Goal: Information Seeking & Learning: Learn about a topic

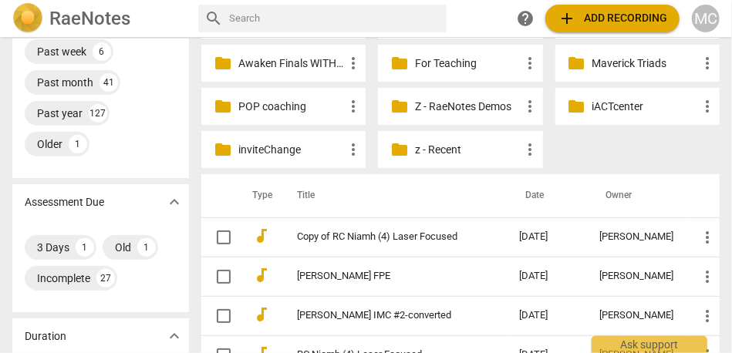
scroll to position [211, 0]
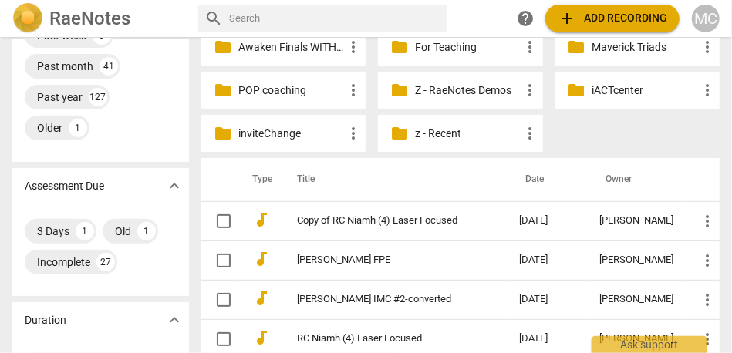
click at [423, 139] on p "z - Recent" at bounding box center [468, 134] width 106 height 16
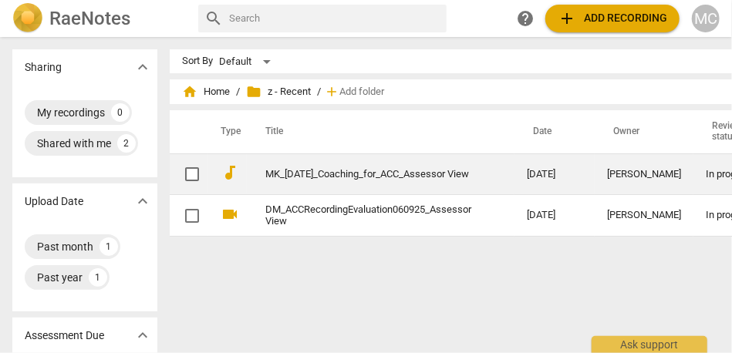
click at [358, 174] on link "MK_[DATE]_Coaching_for_ACC_Assessor View" at bounding box center [368, 175] width 206 height 12
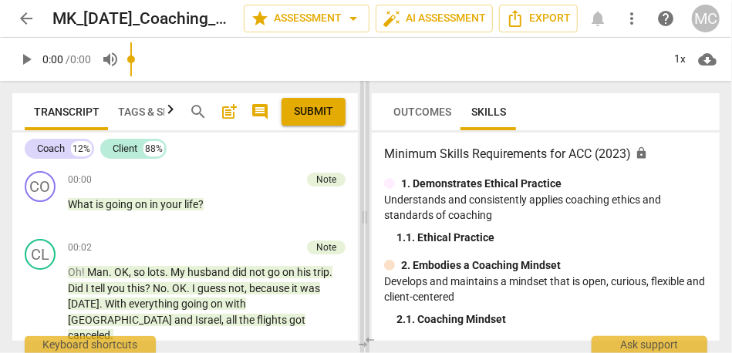
drag, startPoint x: 363, startPoint y: 191, endPoint x: 518, endPoint y: 187, distance: 155.1
click at [370, 187] on span at bounding box center [364, 217] width 9 height 272
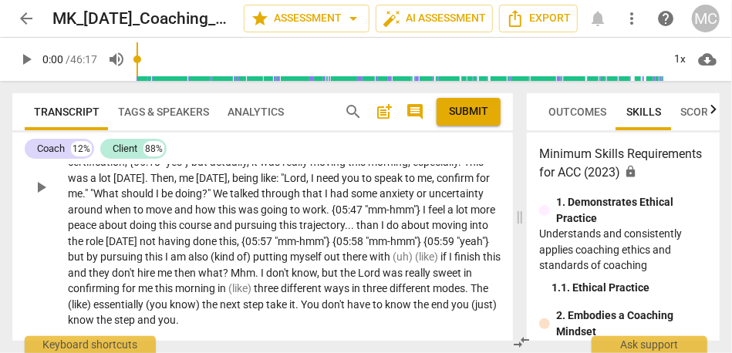
scroll to position [1230, 0]
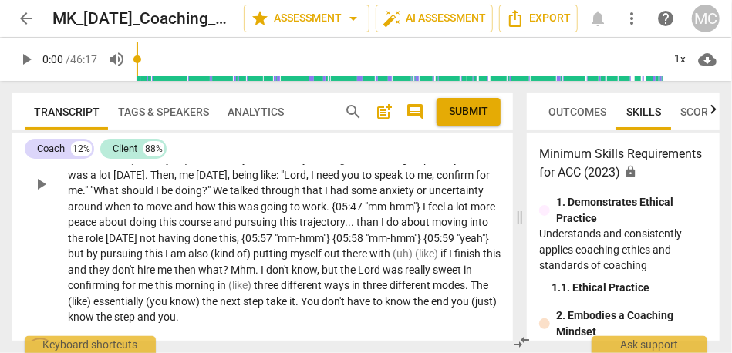
click at [195, 201] on span "and" at bounding box center [184, 207] width 21 height 12
click at [687, 62] on div "1x" at bounding box center [680, 59] width 29 height 25
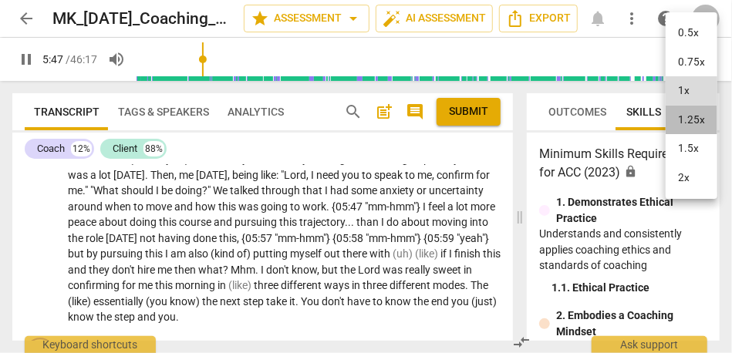
click at [687, 119] on li "1.25x" at bounding box center [692, 120] width 52 height 29
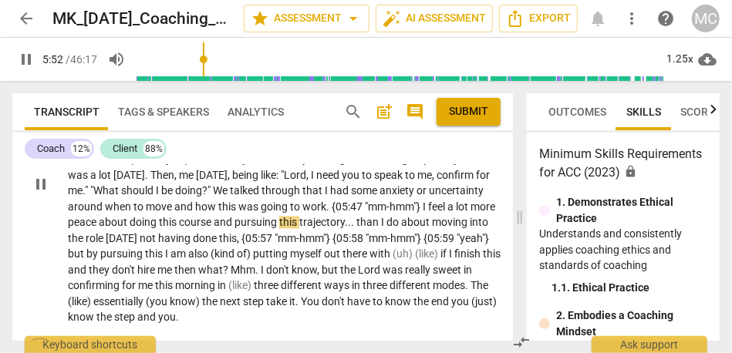
click at [106, 233] on span "role" at bounding box center [96, 239] width 20 height 12
click at [86, 248] on span "but" at bounding box center [77, 254] width 19 height 12
type input "361"
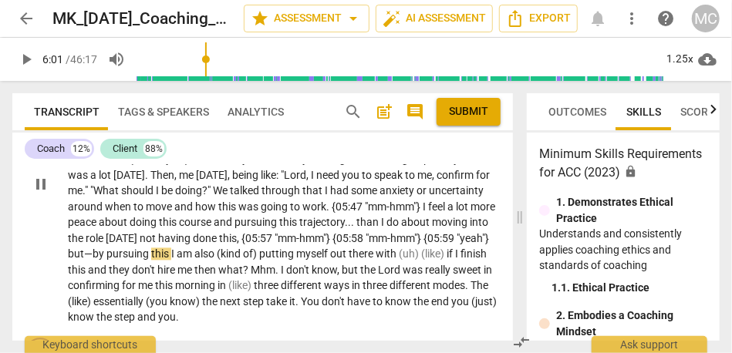
click at [177, 248] on span "I" at bounding box center [173, 254] width 5 height 12
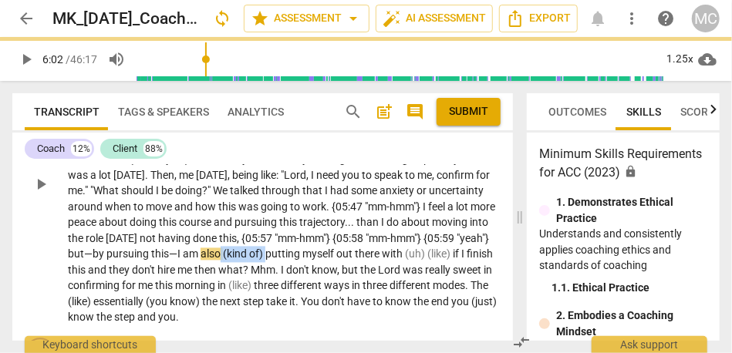
drag, startPoint x: 393, startPoint y: 241, endPoint x: 349, endPoint y: 239, distance: 44.0
click at [349, 239] on p "For the CFP , for the designation that they want {04:39 "mm-hmm"} me to have {0…" at bounding box center [284, 184] width 433 height 285
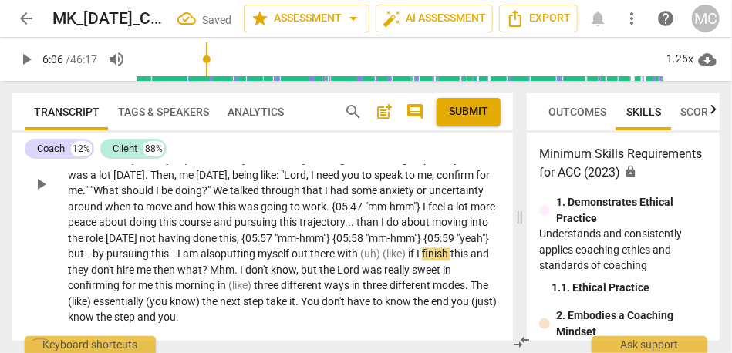
click at [337, 248] on span "there" at bounding box center [323, 254] width 27 height 12
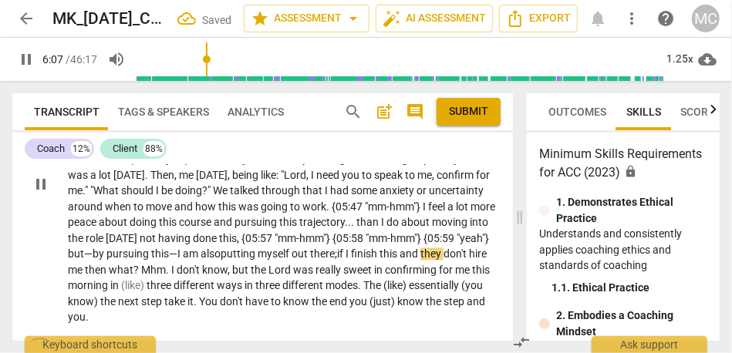
click at [424, 233] on span "{05:59" at bounding box center [440, 239] width 33 height 12
click at [380, 255] on span "this" at bounding box center [390, 254] width 20 height 12
click at [85, 265] on span "me" at bounding box center [76, 271] width 17 height 12
click at [400, 254] on span "and" at bounding box center [410, 254] width 21 height 12
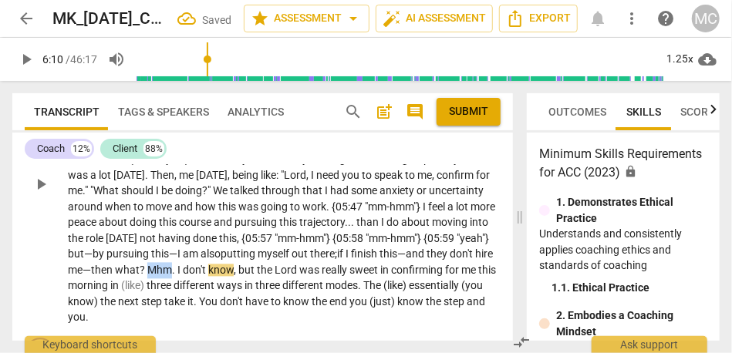
drag, startPoint x: 317, startPoint y: 256, endPoint x: 292, endPoint y: 256, distance: 24.7
click at [292, 256] on p "For the CFP , for the designation that they want {04:39 "mm-hmm"} me to have {0…" at bounding box center [284, 184] width 433 height 285
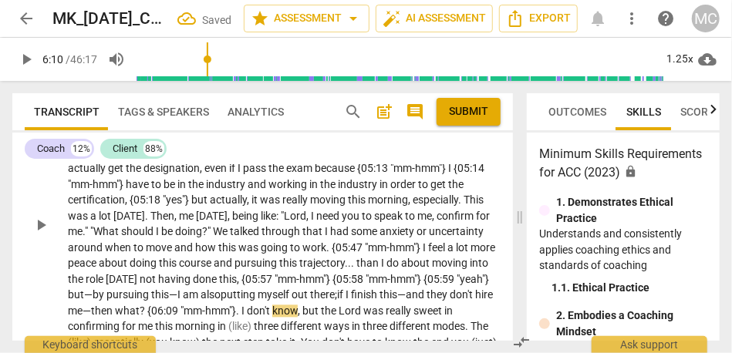
scroll to position [1197, 0]
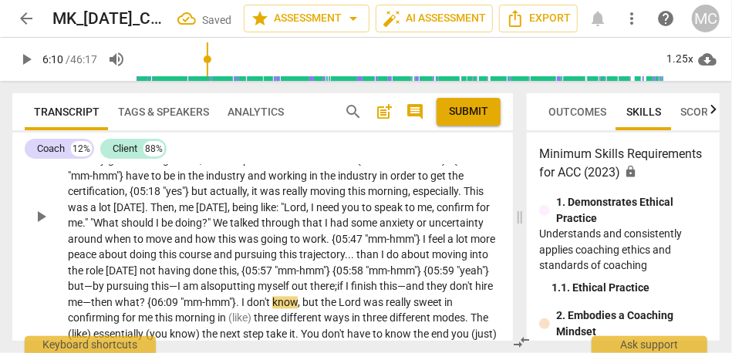
click at [241, 297] on span "." at bounding box center [238, 303] width 5 height 12
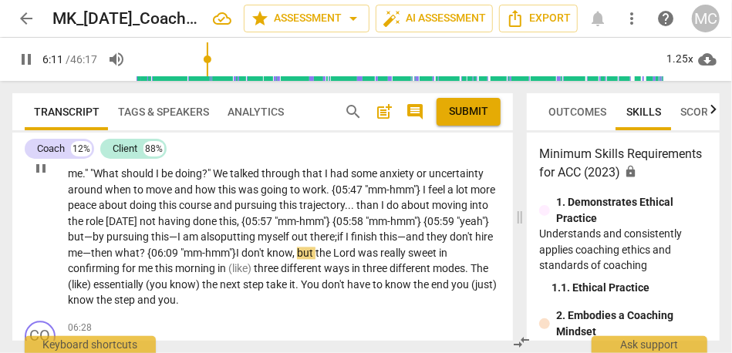
scroll to position [1247, 0]
click at [267, 248] on span "don't" at bounding box center [253, 254] width 25 height 12
click at [316, 248] on span "but" at bounding box center [306, 254] width 19 height 12
click at [333, 248] on span "the" at bounding box center [325, 254] width 18 height 12
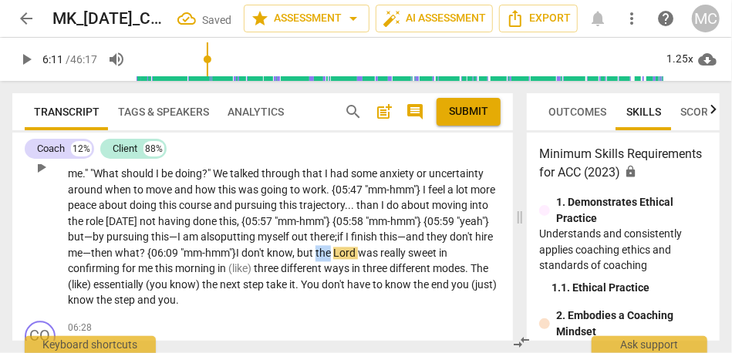
click at [333, 248] on span "the" at bounding box center [325, 254] width 18 height 12
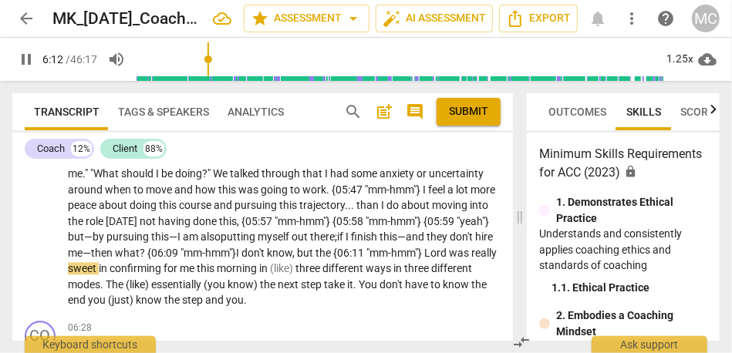
scroll to position [1275, 0]
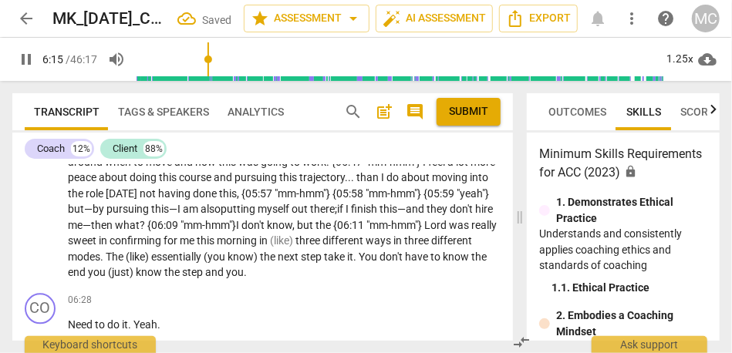
click at [295, 235] on span "(like)" at bounding box center [282, 241] width 25 height 12
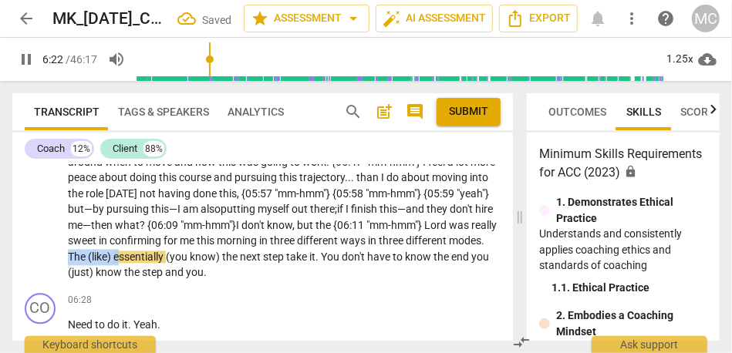
drag, startPoint x: 310, startPoint y: 243, endPoint x: 260, endPoint y: 244, distance: 50.2
click at [260, 244] on p "For the CFP , for the designation that they want {04:39 "mm-hmm"} me to have {0…" at bounding box center [284, 138] width 433 height 285
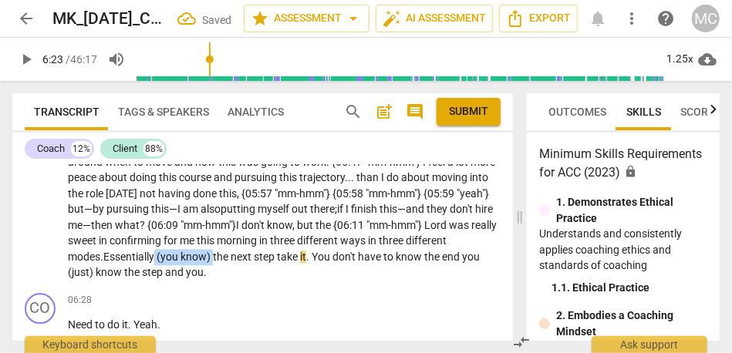
drag, startPoint x: 369, startPoint y: 242, endPoint x: 308, endPoint y: 241, distance: 61.0
click at [308, 241] on p "For the CFP , for the designation that they want {04:39 "mm-hmm"} me to have {0…" at bounding box center [284, 138] width 433 height 285
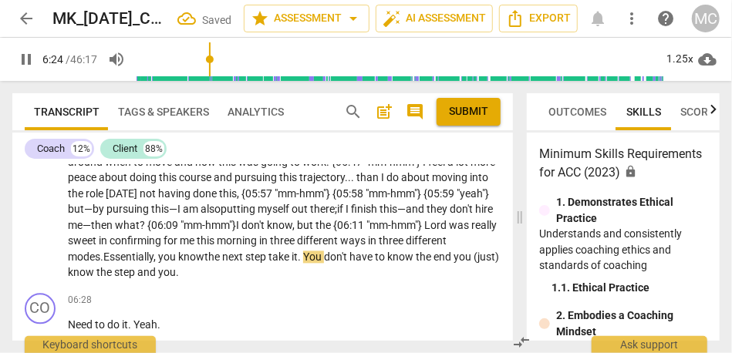
click at [373, 248] on p "For the CFP , for the designation that they want {04:39 "mm-hmm"} me to have {0…" at bounding box center [284, 138] width 433 height 285
click at [222, 251] on span "the" at bounding box center [213, 257] width 18 height 12
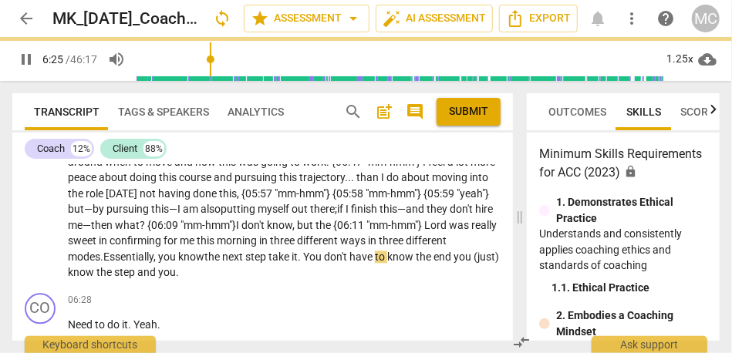
click at [222, 251] on span "the" at bounding box center [213, 257] width 18 height 12
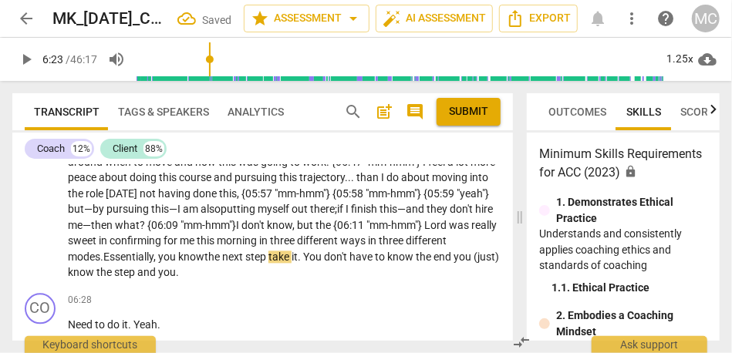
click at [292, 251] on span "take" at bounding box center [279, 257] width 23 height 12
click at [454, 261] on span "you" at bounding box center [464, 257] width 20 height 12
click at [96, 266] on span "know" at bounding box center [82, 272] width 29 height 12
click at [454, 259] on span "You" at bounding box center [463, 257] width 19 height 12
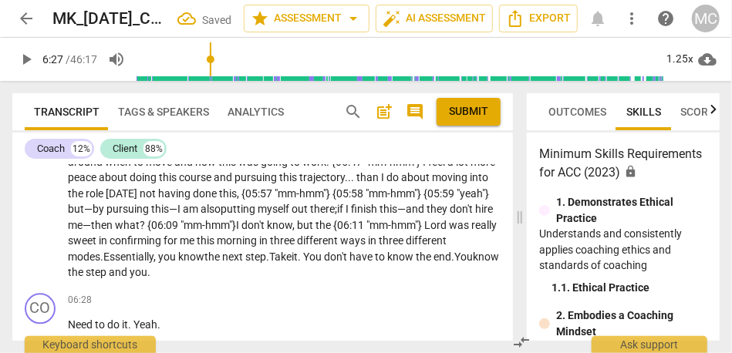
click at [130, 266] on span "and" at bounding box center [119, 272] width 21 height 12
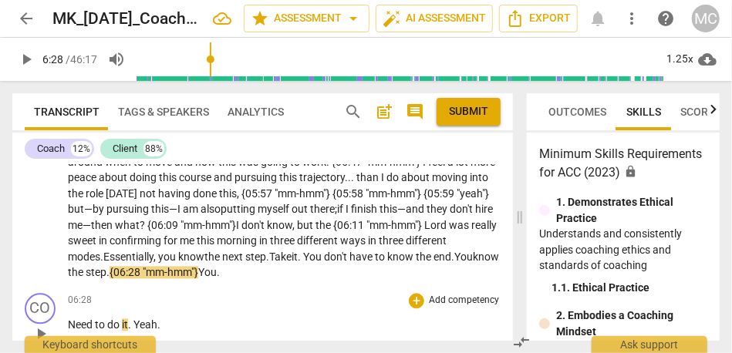
click at [64, 306] on div "CO play_arrow pause" at bounding box center [46, 321] width 43 height 56
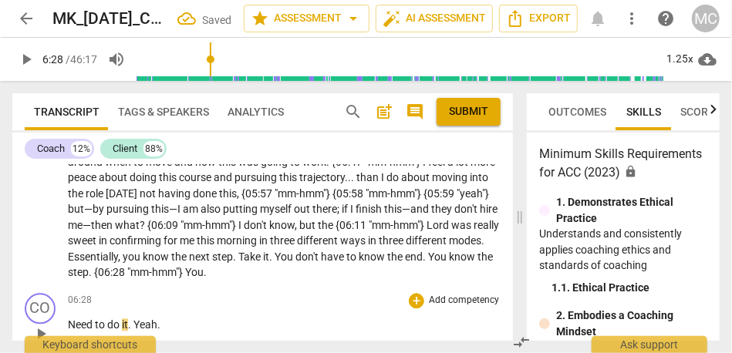
click at [69, 319] on span "Need" at bounding box center [81, 325] width 27 height 12
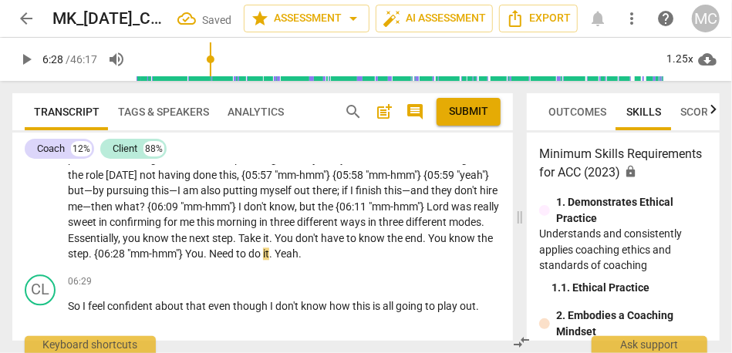
scroll to position [1281, 0]
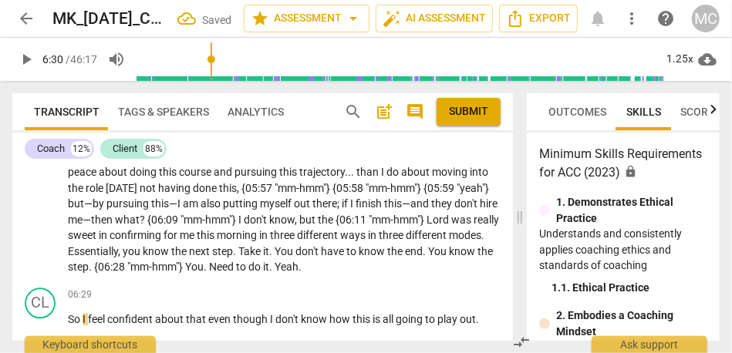
click at [236, 261] on span "Need" at bounding box center [222, 267] width 27 height 12
type input "390"
click at [204, 261] on span "You" at bounding box center [194, 267] width 19 height 12
click at [265, 268] on span "Yeah" at bounding box center [277, 267] width 24 height 12
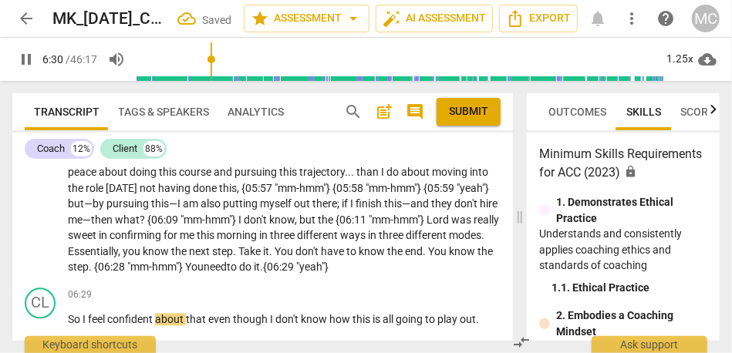
click at [260, 268] on span ". {06:29 "" at bounding box center [279, 267] width 39 height 12
type input "391"
click at [69, 320] on span "So" at bounding box center [75, 319] width 15 height 12
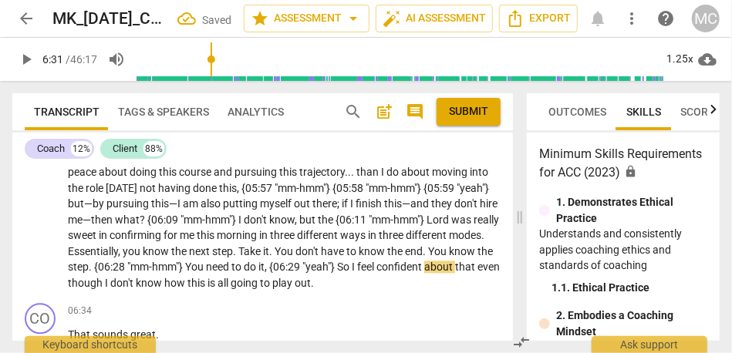
click at [337, 271] on span "So" at bounding box center [344, 267] width 15 height 12
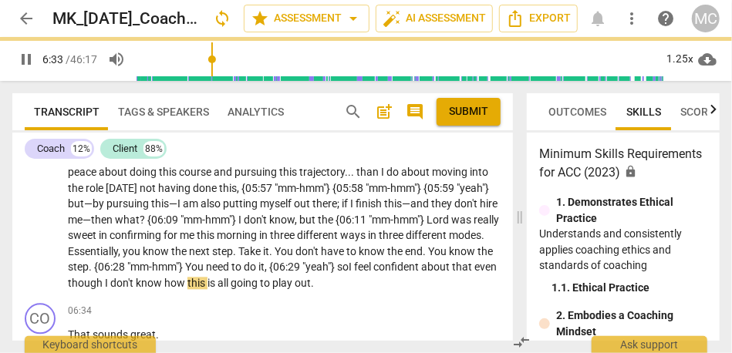
click at [452, 271] on span "that" at bounding box center [463, 267] width 22 height 12
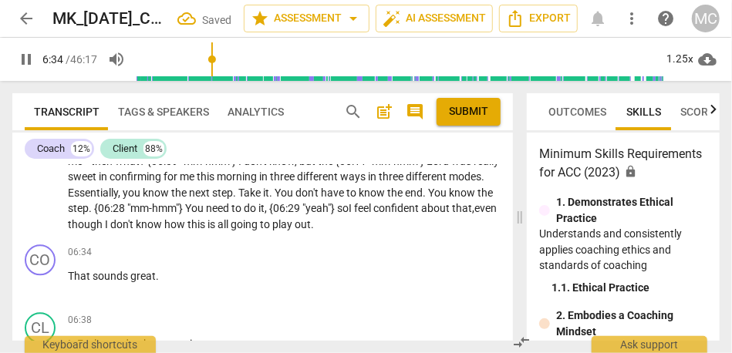
scroll to position [1340, 0]
click at [295, 223] on span "out" at bounding box center [303, 224] width 16 height 12
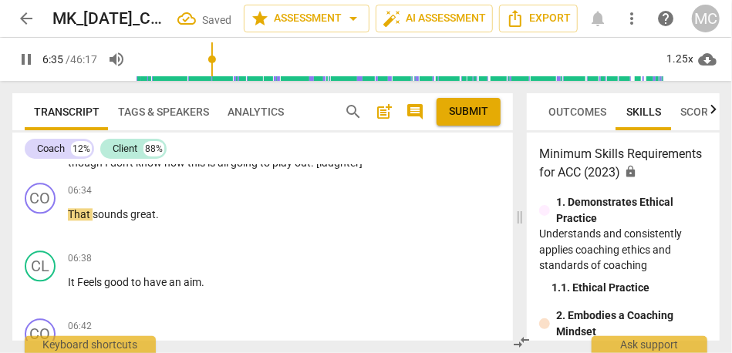
scroll to position [1403, 0]
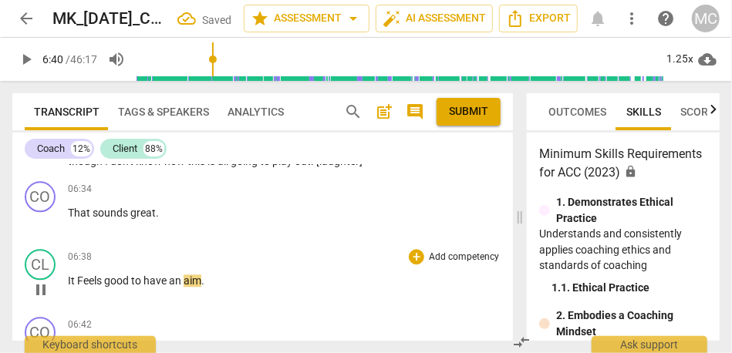
click at [79, 284] on span "Feels" at bounding box center [90, 281] width 27 height 12
type input "400"
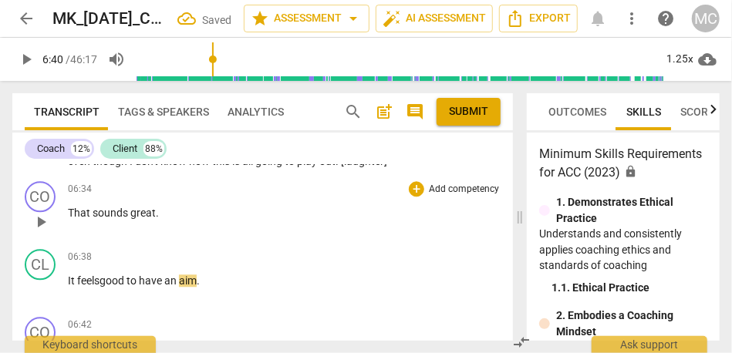
click at [464, 185] on p "Add competency" at bounding box center [463, 190] width 73 height 14
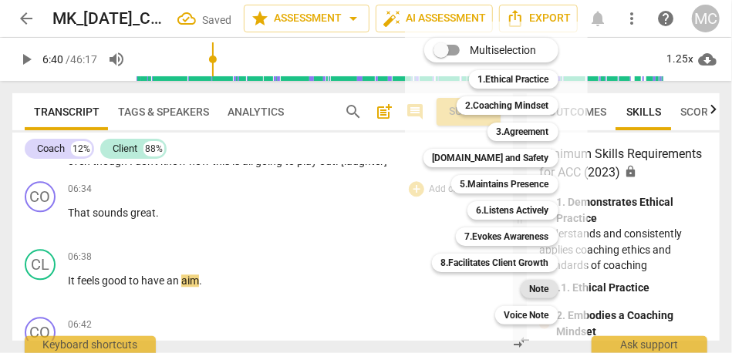
click at [535, 282] on b "Note" at bounding box center [539, 289] width 19 height 19
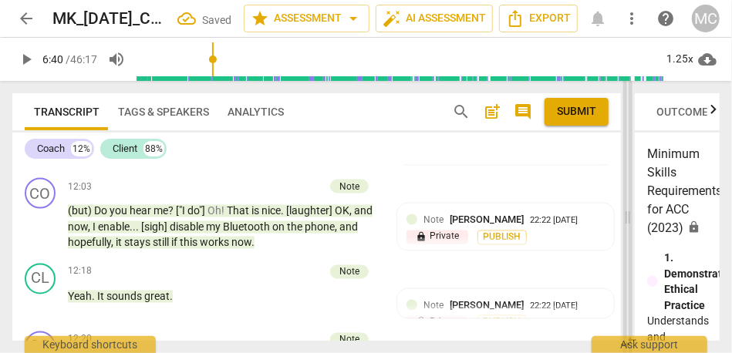
drag, startPoint x: 339, startPoint y: 217, endPoint x: 632, endPoint y: 231, distance: 293.5
click at [632, 231] on span at bounding box center [627, 217] width 9 height 272
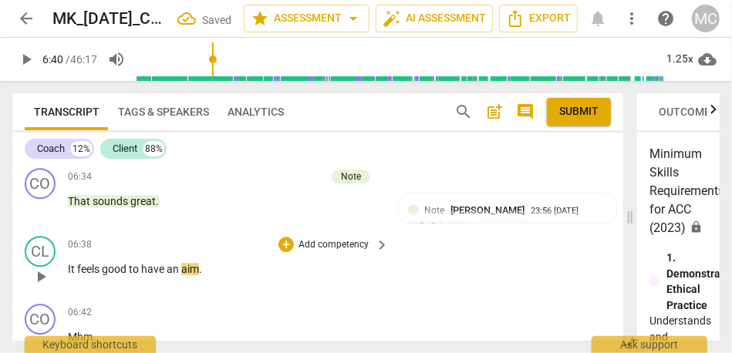
scroll to position [1721, 0]
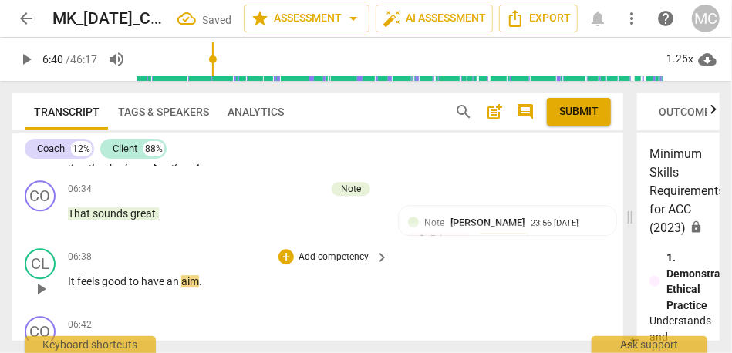
click at [343, 265] on p "Add competency" at bounding box center [333, 258] width 73 height 14
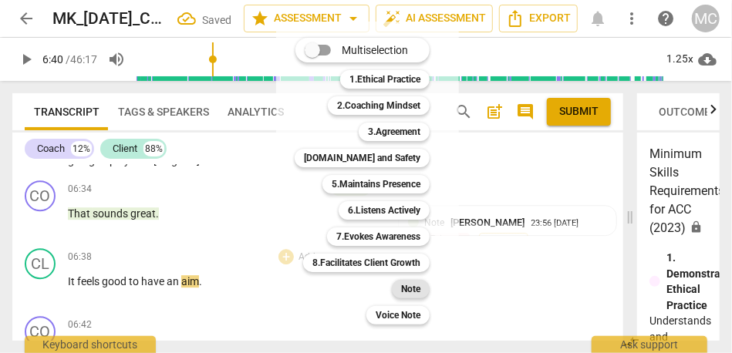
click at [413, 289] on b "Note" at bounding box center [410, 289] width 19 height 19
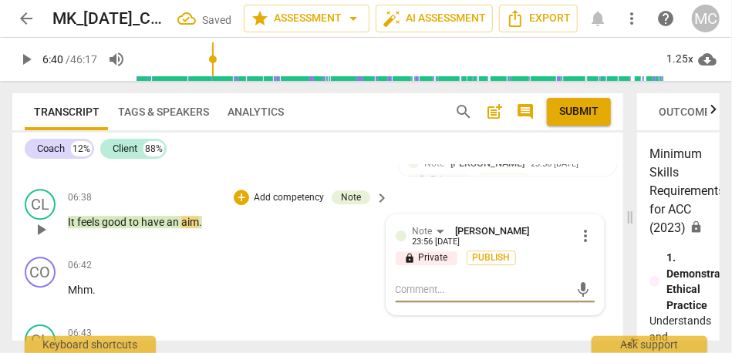
scroll to position [1780, 0]
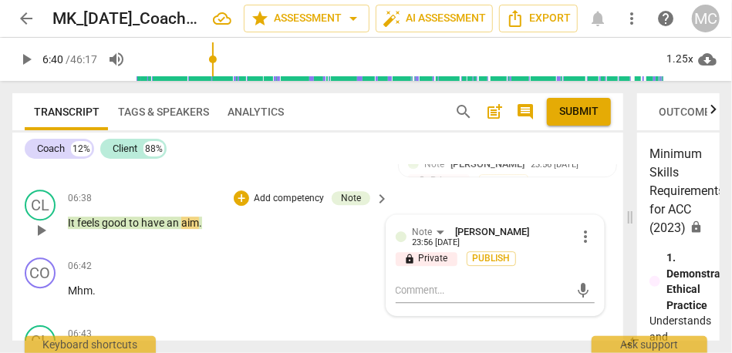
click at [213, 231] on p "It feels good to have an aim ." at bounding box center [224, 223] width 313 height 16
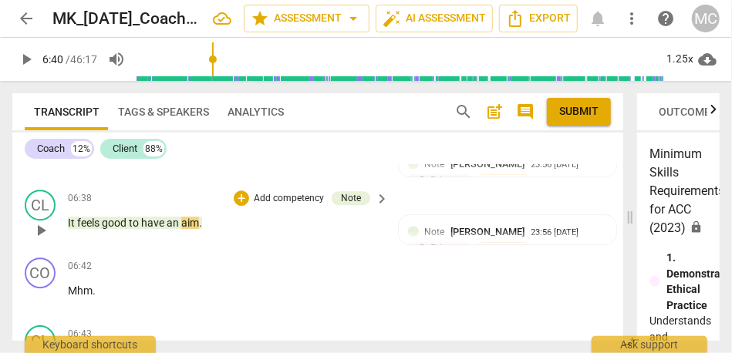
click at [154, 229] on span "have" at bounding box center [153, 223] width 25 height 12
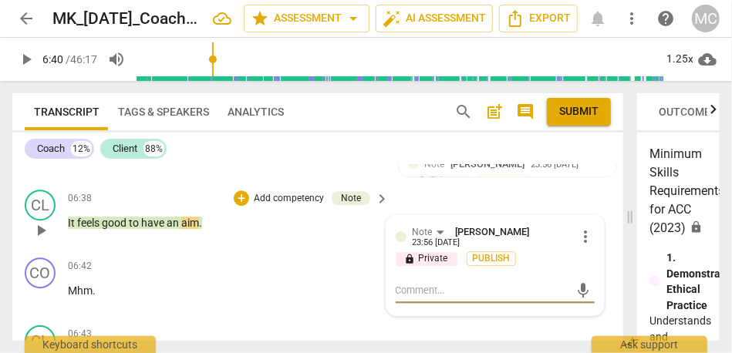
click at [576, 243] on span "more_vert" at bounding box center [585, 237] width 19 height 19
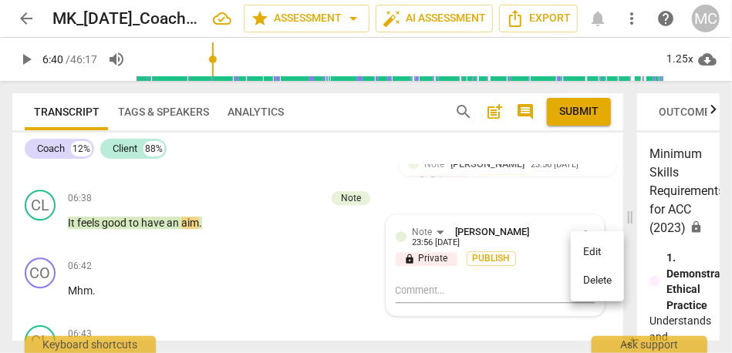
click at [597, 285] on li "Delete" at bounding box center [597, 280] width 53 height 29
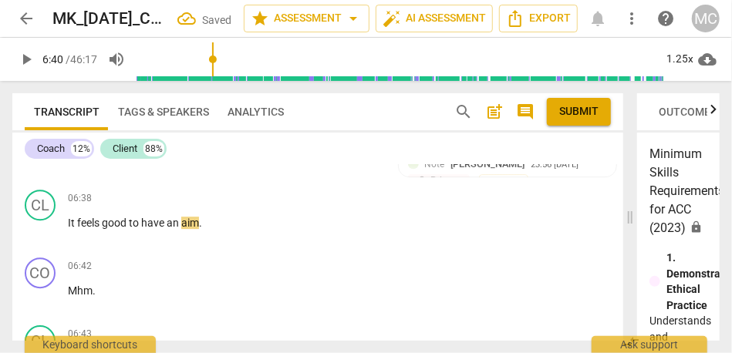
click at [88, 229] on span "feels" at bounding box center [89, 223] width 25 height 12
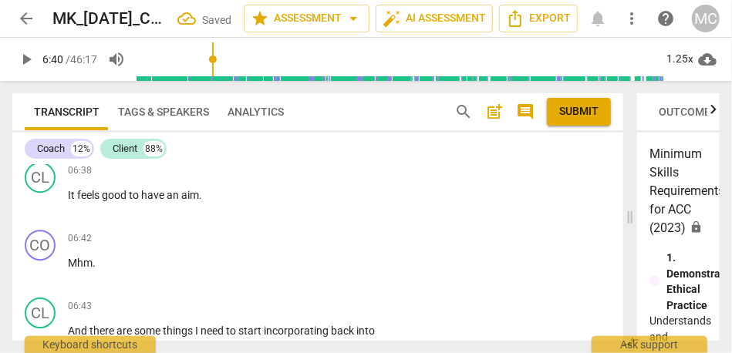
click at [191, 201] on span "aim" at bounding box center [190, 195] width 18 height 12
type input "401"
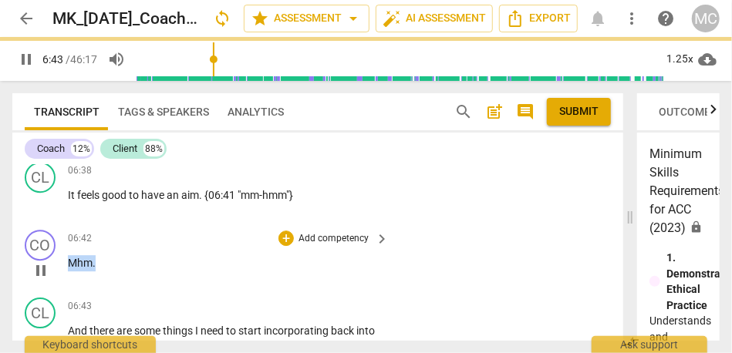
drag, startPoint x: 103, startPoint y: 278, endPoint x: 40, endPoint y: 278, distance: 62.5
click at [40, 278] on div "CO play_arrow pause 06:42 + Add competency keyboard_arrow_right Mhm ." at bounding box center [317, 258] width 611 height 68
type input "403"
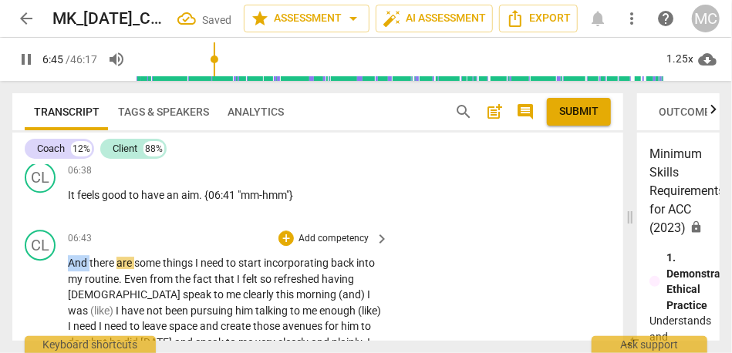
drag, startPoint x: 89, startPoint y: 281, endPoint x: 59, endPoint y: 281, distance: 29.3
type input "406"
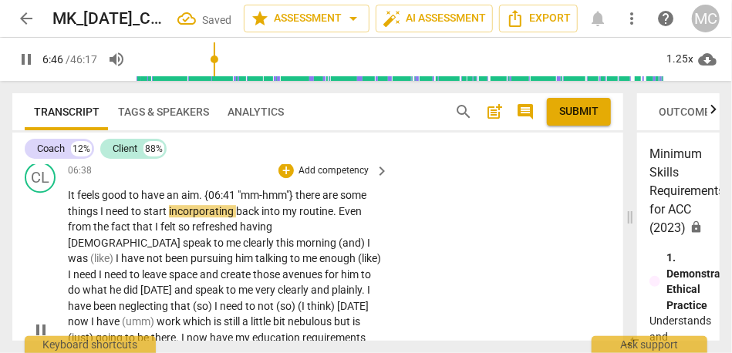
type input "407"
click at [301, 201] on span "there" at bounding box center [308, 195] width 27 height 12
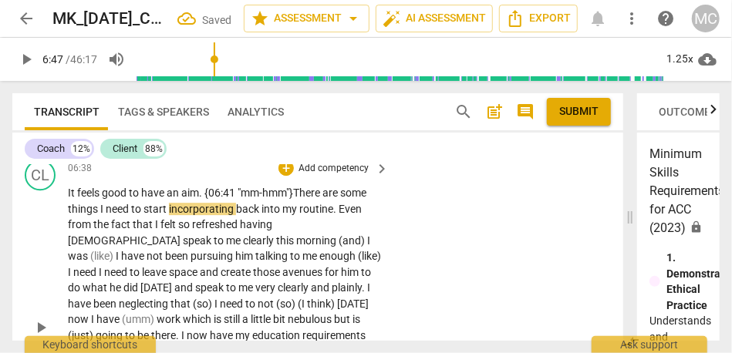
scroll to position [1815, 0]
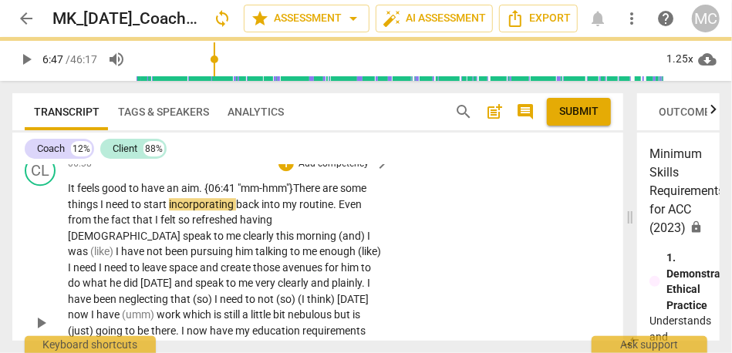
click at [307, 194] on span "here" at bounding box center [310, 188] width 23 height 12
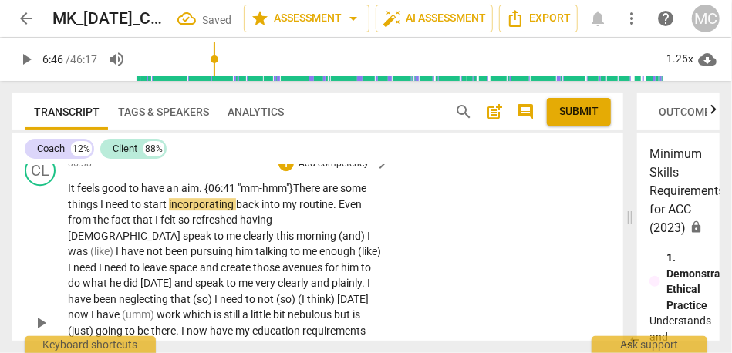
click at [99, 211] on span "things" at bounding box center [84, 204] width 32 height 12
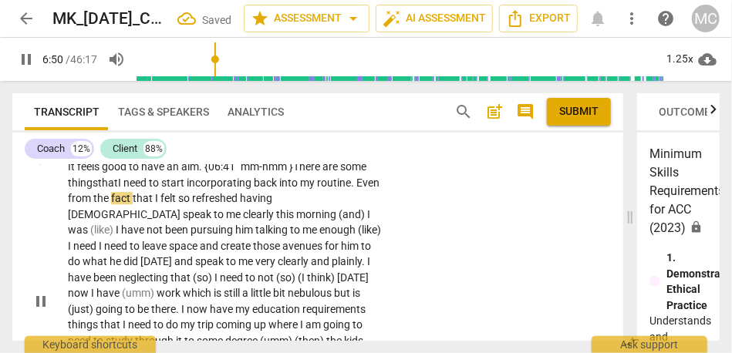
click at [356, 189] on span "Even" at bounding box center [367, 183] width 23 height 12
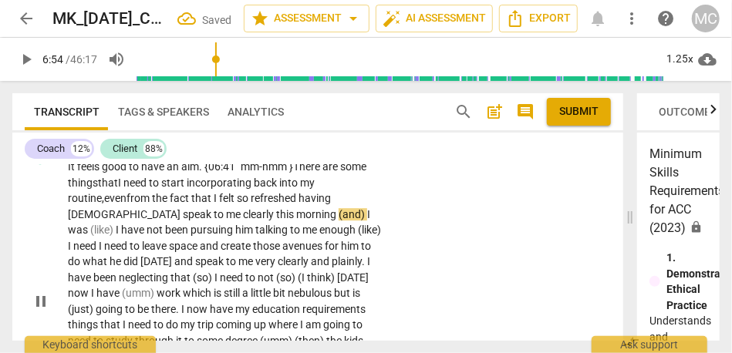
click at [114, 204] on span "even" at bounding box center [115, 198] width 22 height 12
click at [243, 221] on span "clearly" at bounding box center [259, 214] width 33 height 12
click at [225, 235] on p "It feels good to have an aim . {06:41 "mm-hmm"} T here are some things that I n…" at bounding box center [224, 301] width 313 height 285
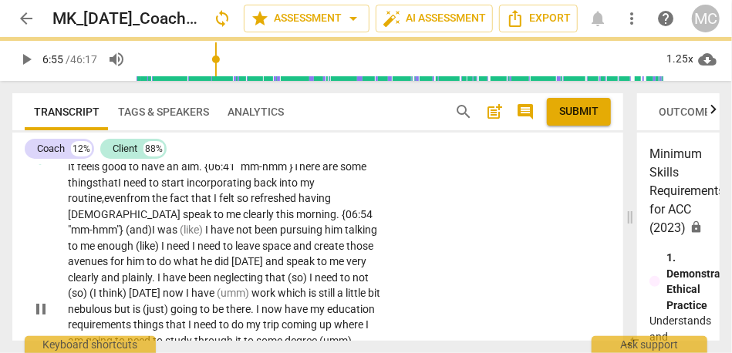
click at [227, 232] on span "morning. {06:54 "mm-hmm"}" at bounding box center [220, 222] width 305 height 29
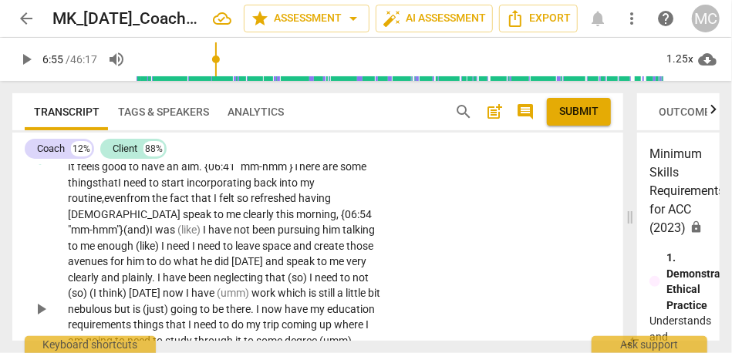
click at [319, 233] on span "morning, {06:54 "mm-hmm"}" at bounding box center [220, 222] width 304 height 29
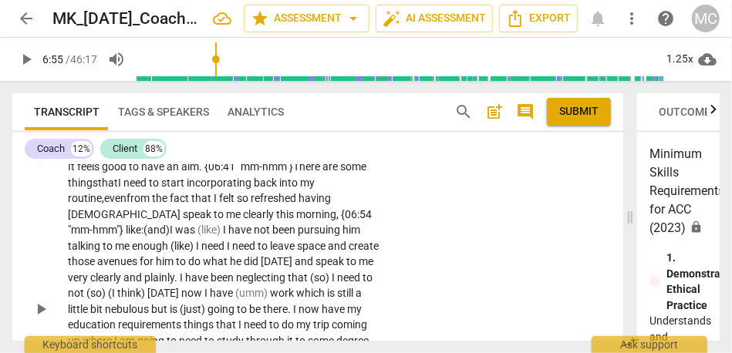
click at [198, 236] on span "(like)" at bounding box center [210, 230] width 25 height 12
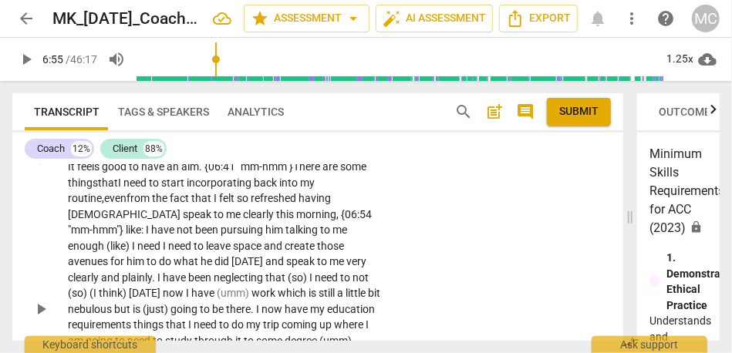
click at [468, 247] on div "CL play_arrow pause 06:38 + Add competency keyboard_arrow_right It feels good t…" at bounding box center [317, 296] width 611 height 339
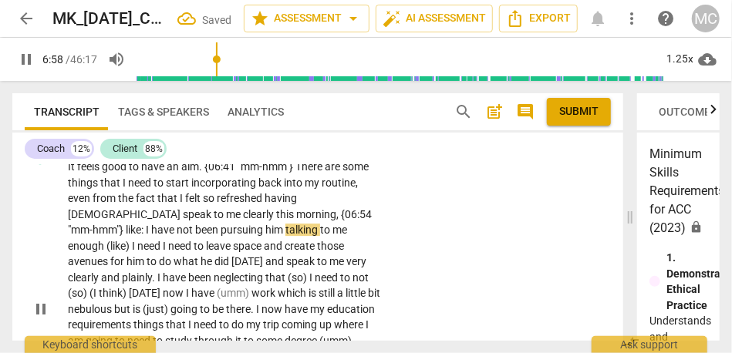
scroll to position [1875, 0]
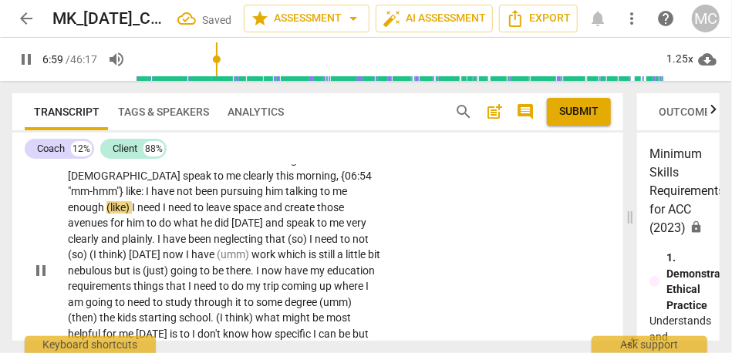
click at [137, 205] on span "I" at bounding box center [134, 207] width 5 height 12
type input "421"
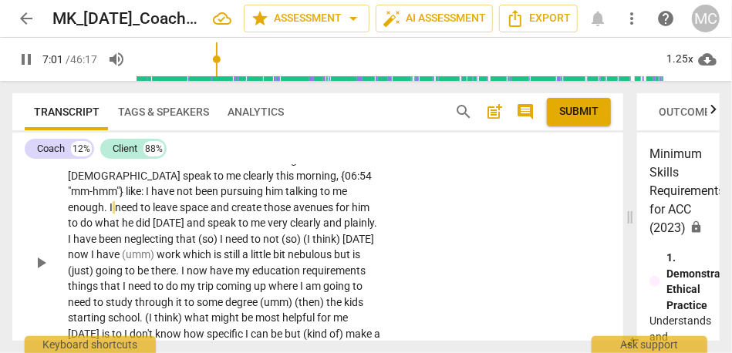
click at [451, 198] on div "CL play_arrow pause 06:38 + Add competency keyboard_arrow_right It feels good t…" at bounding box center [317, 250] width 611 height 322
click at [187, 224] on span "[DATE]" at bounding box center [170, 223] width 34 height 12
click at [238, 229] on span "to" at bounding box center [244, 223] width 12 height 12
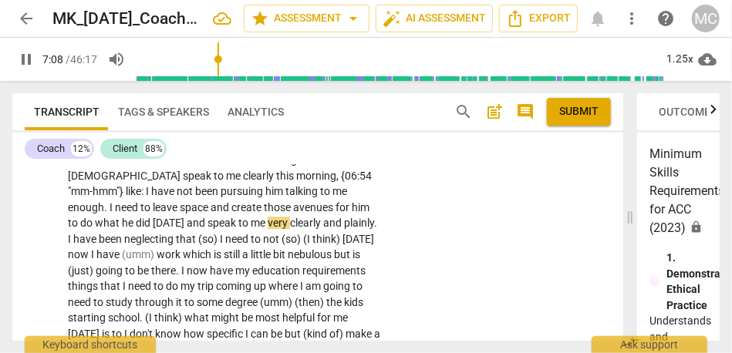
type input "428"
click at [238, 229] on span "to" at bounding box center [244, 223] width 12 height 12
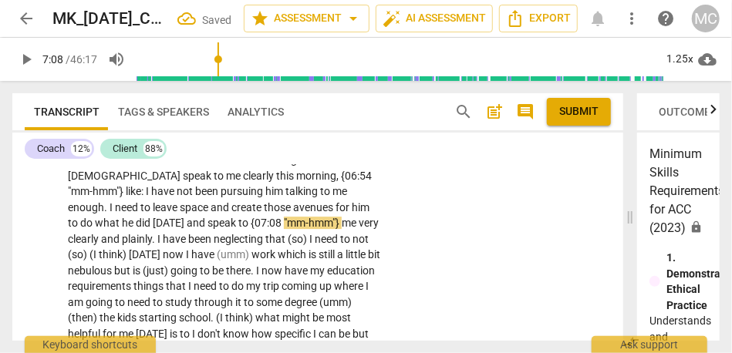
click at [284, 229] on span ""mm-hmm"}" at bounding box center [313, 223] width 58 height 12
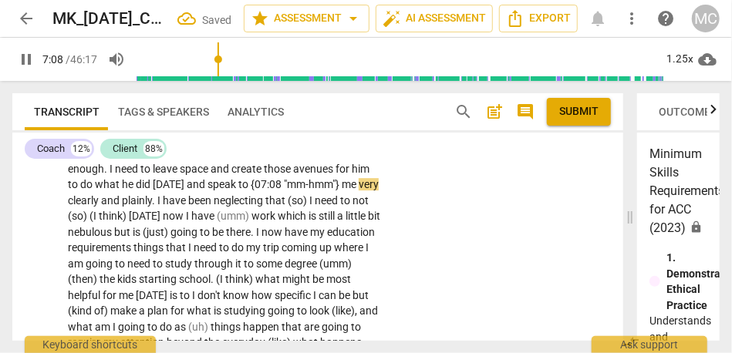
scroll to position [1914, 0]
click at [101, 201] on span "clearly" at bounding box center [84, 200] width 33 height 12
click at [157, 203] on span "." at bounding box center [154, 200] width 5 height 12
type input "430"
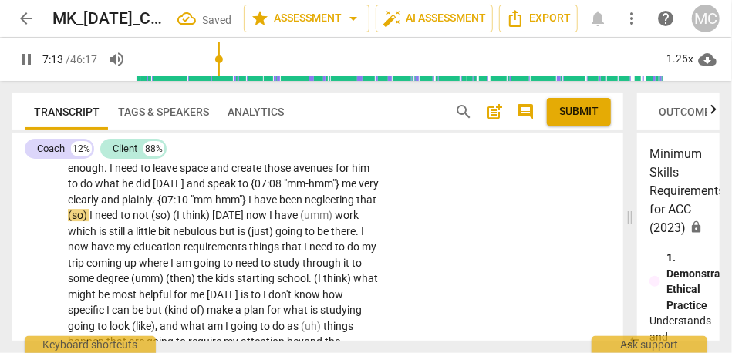
click at [89, 217] on span "(so)" at bounding box center [79, 215] width 22 height 12
click at [120, 211] on span "need" at bounding box center [106, 215] width 25 height 12
click at [150, 217] on span "not" at bounding box center [141, 215] width 19 height 12
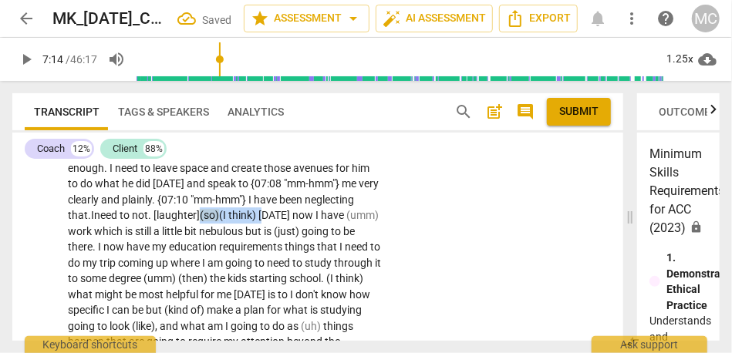
click at [258, 221] on span "[DATE]" at bounding box center [275, 215] width 34 height 12
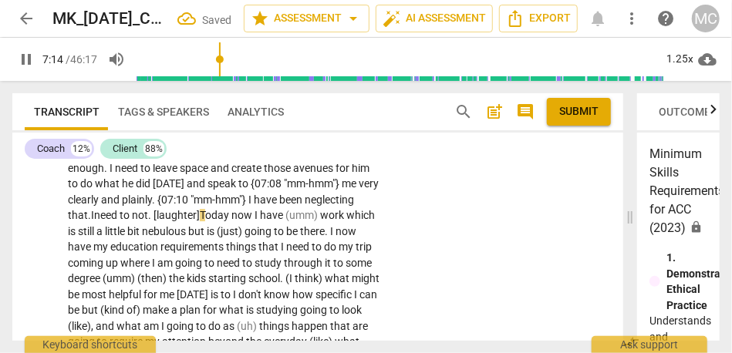
click at [226, 248] on span "requirements" at bounding box center [193, 247] width 66 height 12
click at [231, 211] on span "oday" at bounding box center [218, 215] width 26 height 12
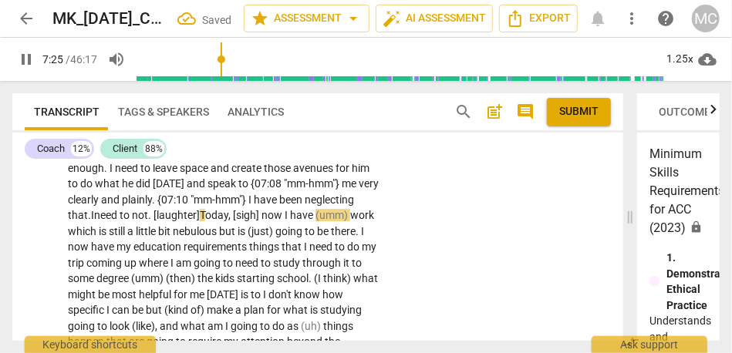
click at [350, 221] on span "work" at bounding box center [362, 215] width 24 height 12
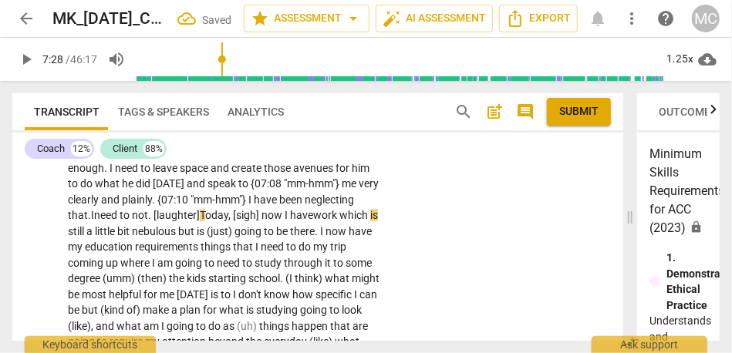
click at [262, 221] on span "now" at bounding box center [273, 215] width 23 height 12
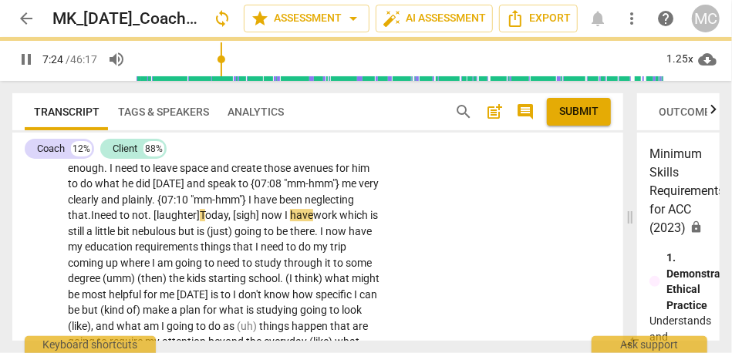
click at [285, 221] on span "I" at bounding box center [287, 215] width 5 height 12
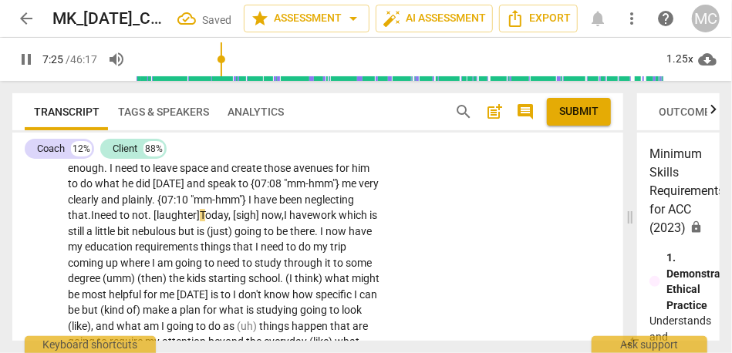
click at [339, 221] on span "which" at bounding box center [354, 215] width 31 height 12
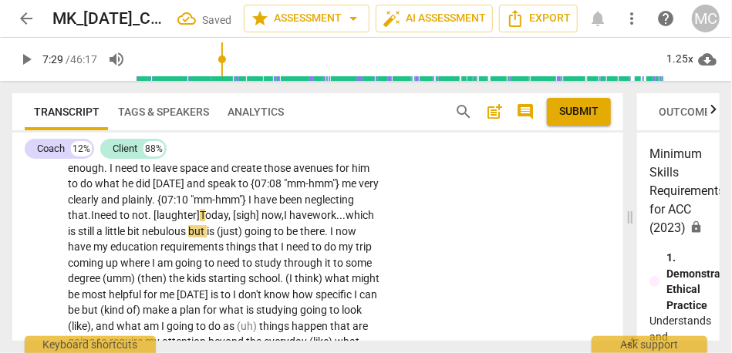
click at [346, 221] on span "which" at bounding box center [360, 215] width 29 height 12
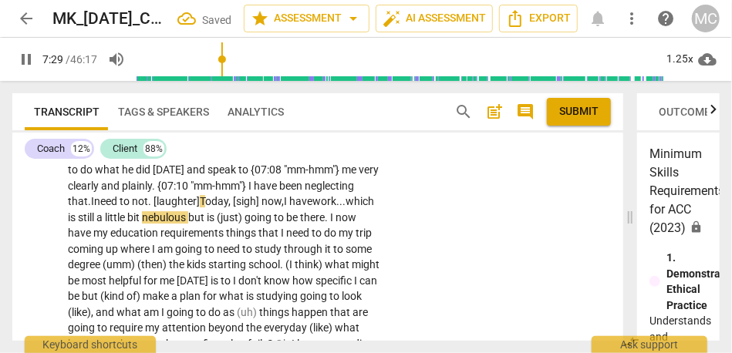
click at [217, 224] on span "(just)" at bounding box center [231, 217] width 28 height 12
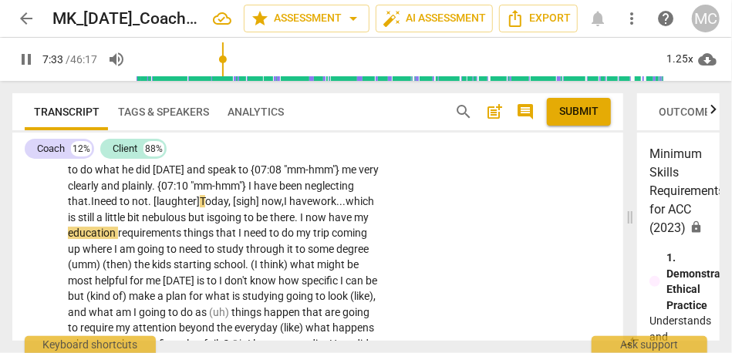
click at [300, 224] on span "I" at bounding box center [302, 217] width 5 height 12
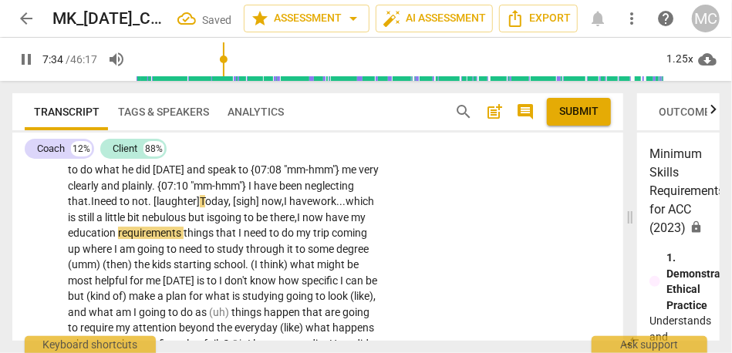
click at [302, 224] on span "now" at bounding box center [313, 217] width 23 height 12
click at [184, 239] on span "things" at bounding box center [200, 233] width 32 height 12
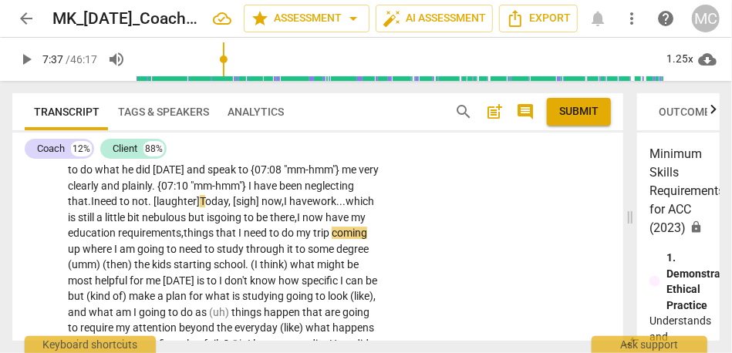
click at [132, 200] on span "to" at bounding box center [126, 201] width 12 height 12
click at [200, 208] on span "T" at bounding box center [202, 201] width 5 height 12
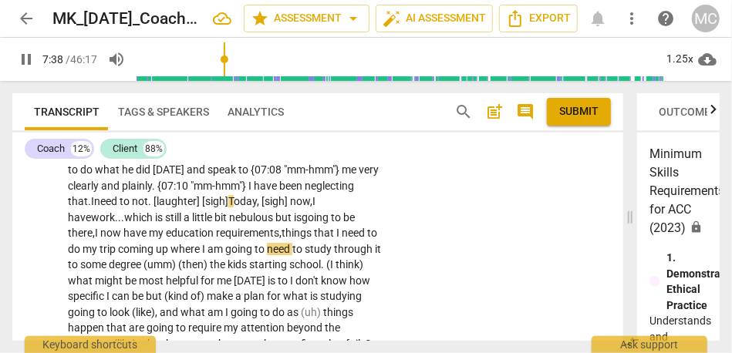
click at [234, 208] on span "oday, [sigh]" at bounding box center [262, 201] width 56 height 12
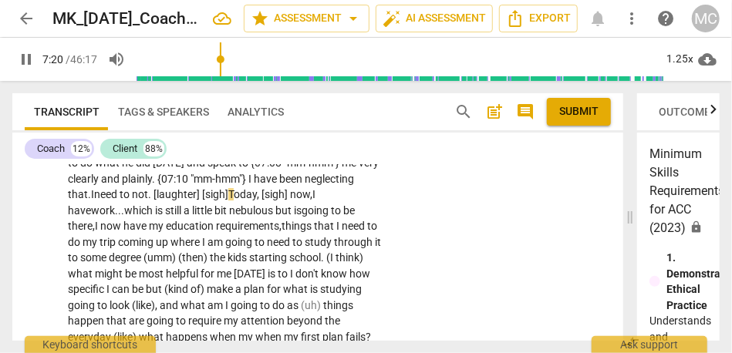
scroll to position [1936, 0]
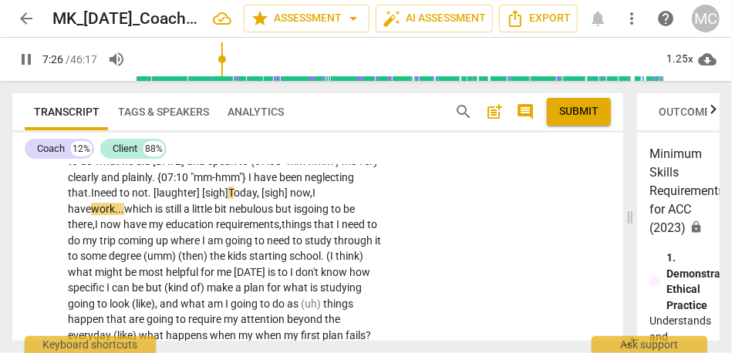
click at [155, 210] on span "which" at bounding box center [139, 209] width 31 height 12
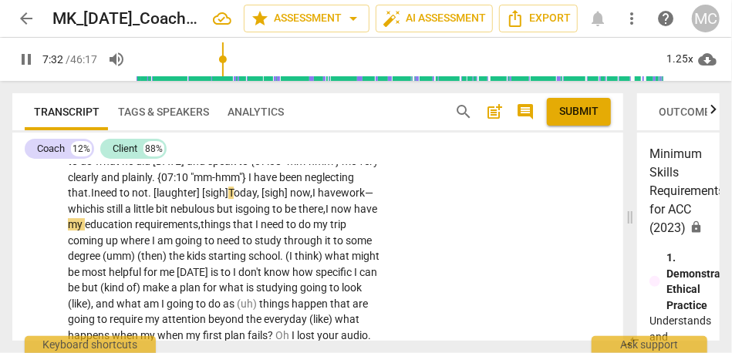
click at [299, 215] on span "there," at bounding box center [312, 209] width 27 height 12
click at [201, 231] on span "things" at bounding box center [217, 224] width 32 height 12
click at [336, 231] on span "trip" at bounding box center [344, 224] width 16 height 12
click at [319, 231] on span "my" at bounding box center [327, 224] width 17 height 12
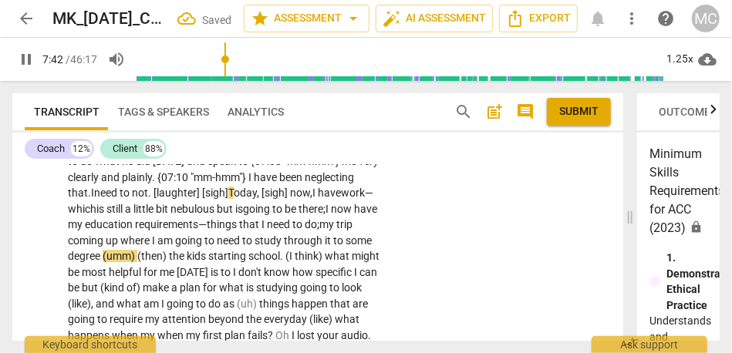
click at [255, 247] on span "study" at bounding box center [269, 241] width 29 height 12
click at [333, 247] on span "to" at bounding box center [339, 241] width 12 height 12
click at [346, 247] on span "some" at bounding box center [359, 241] width 26 height 12
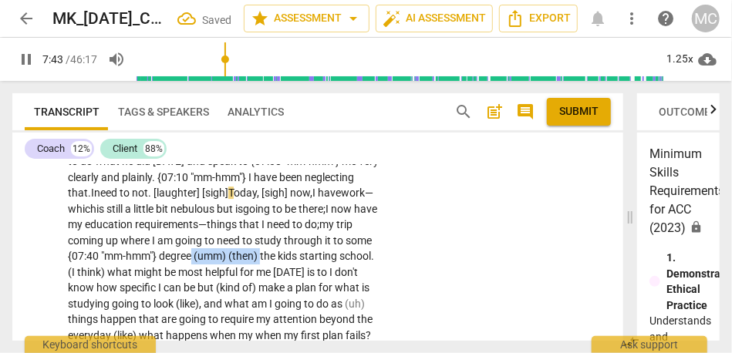
drag, startPoint x: 204, startPoint y: 271, endPoint x: 136, endPoint y: 270, distance: 68.7
click at [136, 270] on p "It feels good to have an aim . {06:41 "mm-hmm"} There are some things that I ne…" at bounding box center [224, 209] width 313 height 301
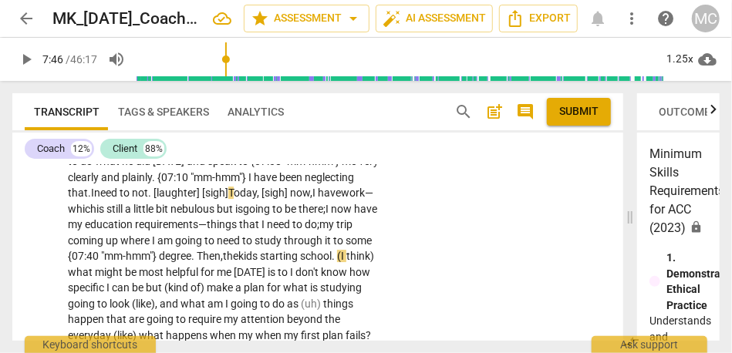
click at [238, 262] on span "kids" at bounding box center [249, 256] width 22 height 12
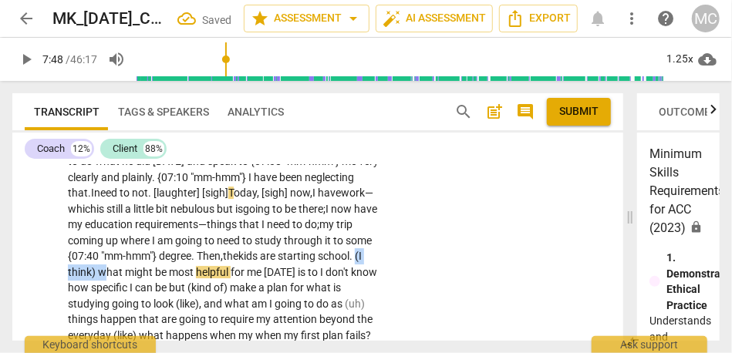
drag, startPoint x: 336, startPoint y: 274, endPoint x: 304, endPoint y: 275, distance: 32.4
click at [304, 275] on p "It feels good to have an aim . {06:41 "mm-hmm"} There are some things that I ne…" at bounding box center [224, 209] width 313 height 301
click at [318, 262] on span "school" at bounding box center [334, 256] width 32 height 12
drag, startPoint x: 340, startPoint y: 272, endPoint x: 304, endPoint y: 272, distance: 36.3
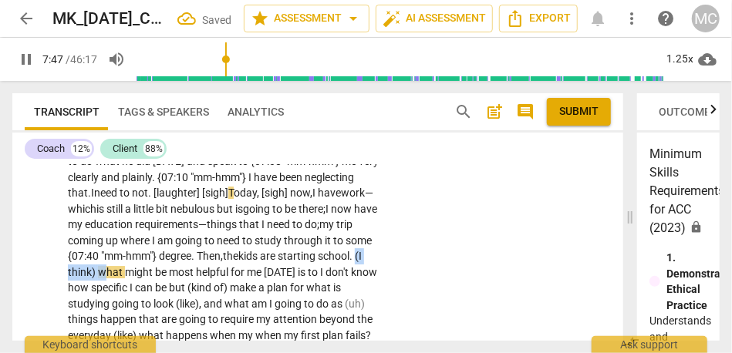
click at [304, 272] on p "It feels good to have an aim . {06:41 "mm-hmm"} There are some things that I ne…" at bounding box center [224, 209] width 313 height 301
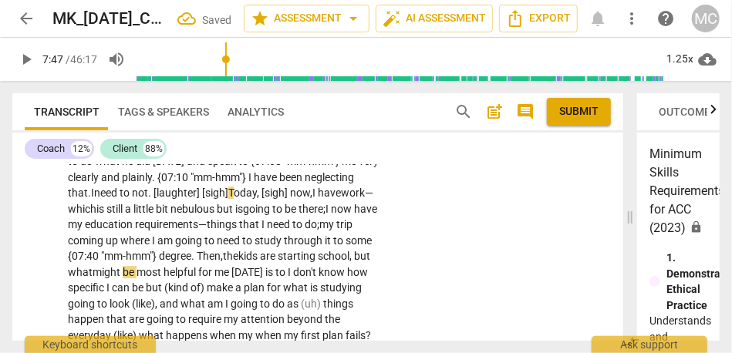
click at [123, 271] on span "might" at bounding box center [108, 272] width 30 height 12
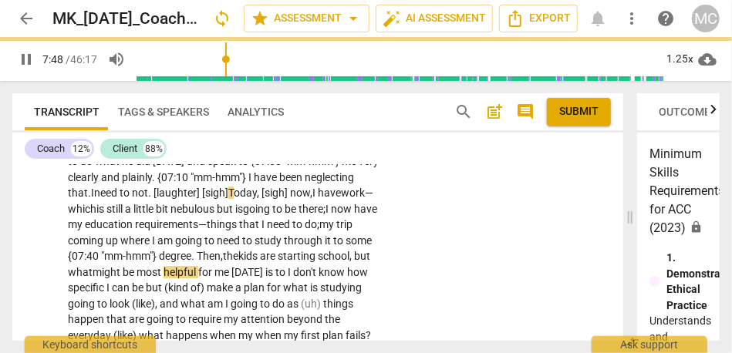
scroll to position [1968, 0]
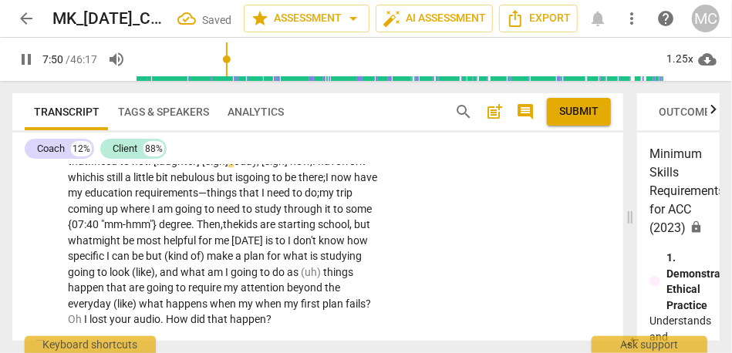
click at [288, 247] on span "I" at bounding box center [290, 241] width 5 height 12
click at [106, 253] on span "specific" at bounding box center [87, 256] width 39 height 12
click at [132, 262] on span "be" at bounding box center [139, 256] width 14 height 12
drag, startPoint x: 171, startPoint y: 268, endPoint x: 133, endPoint y: 268, distance: 38.6
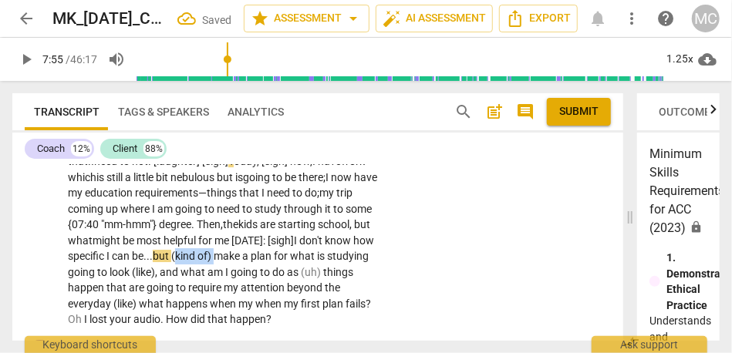
click at [133, 268] on p "It feels good to have an aim . {06:41 "mm-hmm"} There are some things that I ne…" at bounding box center [224, 177] width 313 height 301
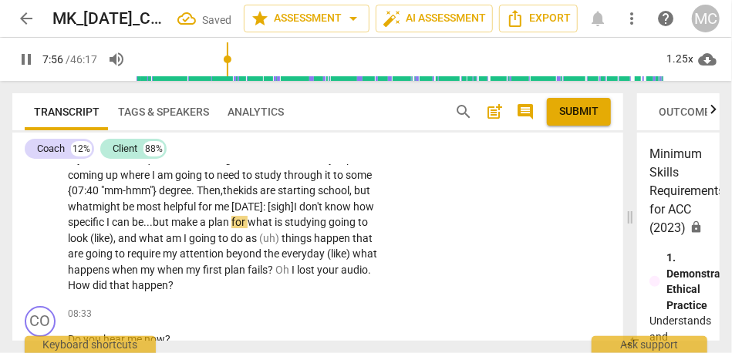
scroll to position [2004, 0]
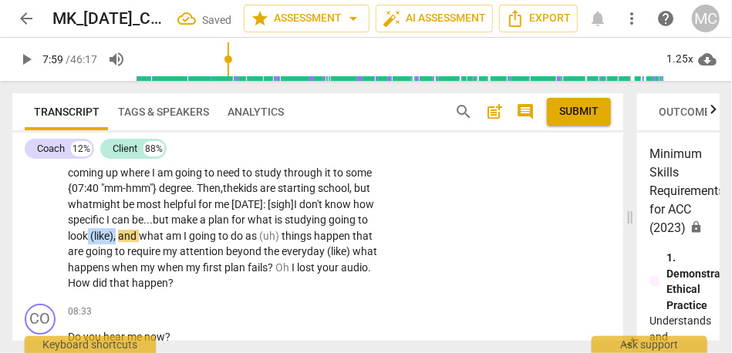
drag, startPoint x: 349, startPoint y: 237, endPoint x: 397, endPoint y: 236, distance: 47.8
click at [397, 236] on div "CL play_arrow pause 06:38 + Add competency keyboard_arrow_right It feels good t…" at bounding box center [317, 128] width 611 height 339
click at [76, 242] on span "look like" at bounding box center [87, 236] width 38 height 12
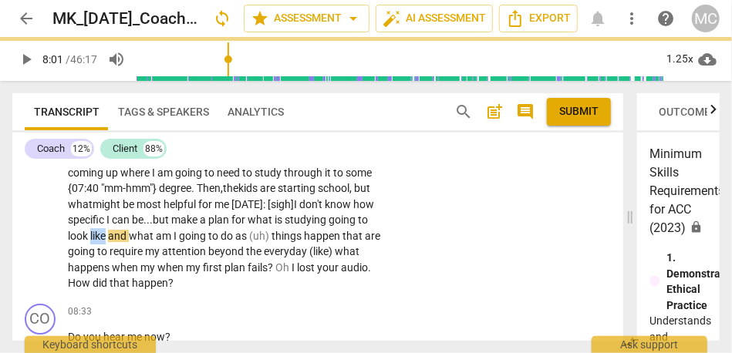
click at [76, 242] on span "look like" at bounding box center [87, 236] width 38 height 12
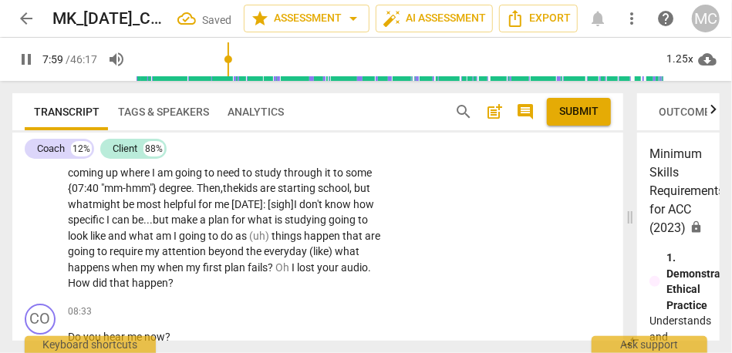
click at [106, 242] on span at bounding box center [107, 236] width 2 height 12
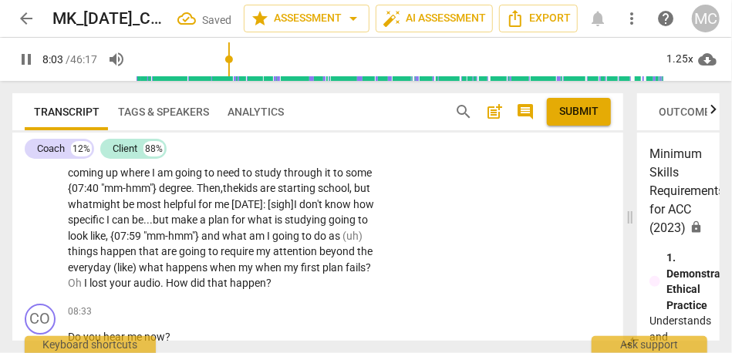
click at [343, 242] on span "(uh)" at bounding box center [353, 236] width 20 height 12
click at [343, 242] on span "things" at bounding box center [358, 236] width 30 height 12
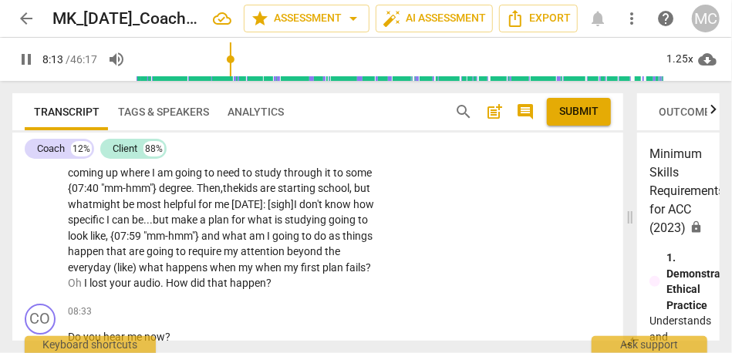
click at [222, 242] on span "what" at bounding box center [235, 236] width 27 height 12
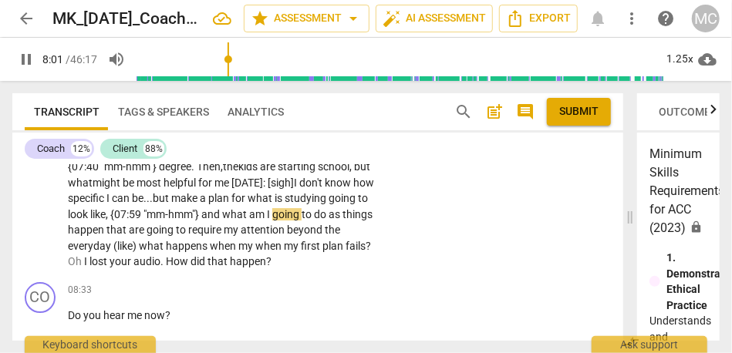
scroll to position [2029, 0]
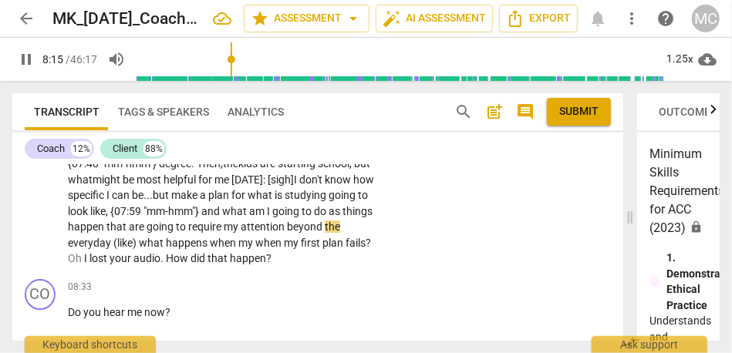
click at [287, 233] on span "beyond" at bounding box center [306, 227] width 38 height 12
click at [325, 233] on span "the" at bounding box center [332, 227] width 15 height 12
click at [113, 241] on span "everyday" at bounding box center [91, 243] width 46 height 12
drag, startPoint x: 101, startPoint y: 262, endPoint x: 62, endPoint y: 261, distance: 38.6
click at [62, 261] on div "CL play_arrow pause 06:38 + Add competency keyboard_arrow_right It feels good t…" at bounding box center [317, 103] width 611 height 339
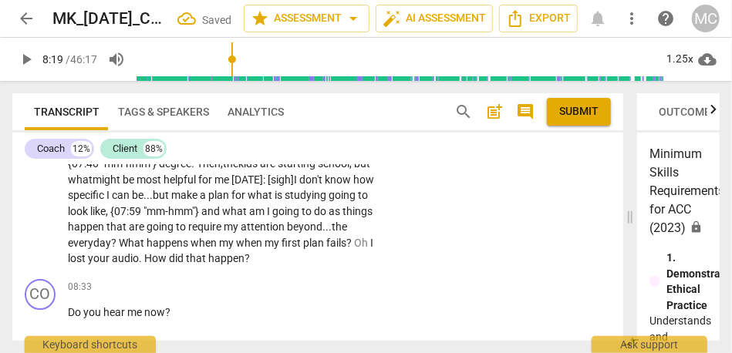
click at [76, 249] on span "everyday? W" at bounding box center [98, 243] width 60 height 12
drag, startPoint x: 230, startPoint y: 259, endPoint x: 187, endPoint y: 257, distance: 43.3
click at [187, 257] on p "It feels good to have an aim . {06:41 "mm-hmm"} There are some things that I ne…" at bounding box center [224, 116] width 313 height 301
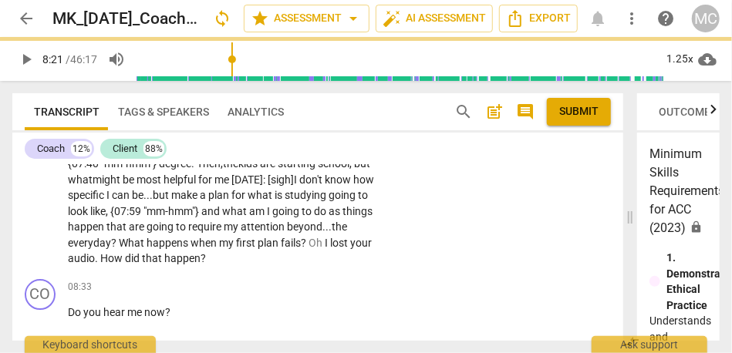
click at [301, 249] on span "?" at bounding box center [305, 243] width 8 height 12
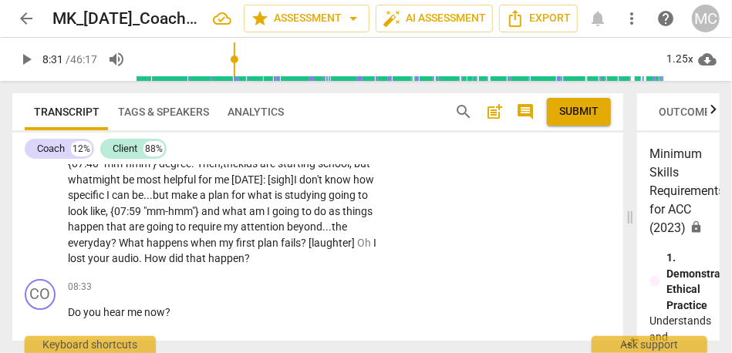
click at [236, 249] on span "first" at bounding box center [247, 243] width 22 height 12
click at [357, 249] on span "Oh" at bounding box center [365, 243] width 16 height 12
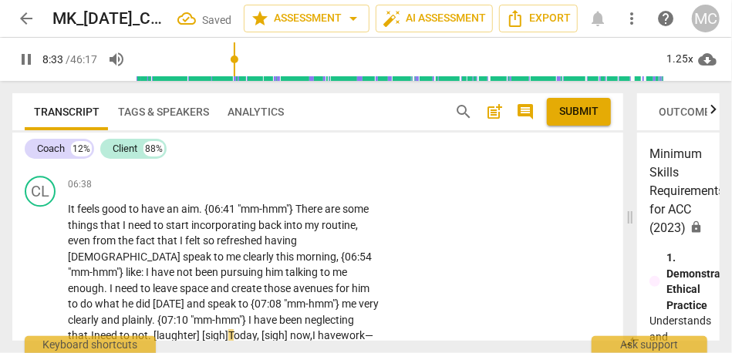
scroll to position [1794, 0]
click at [331, 192] on p "Add competency" at bounding box center [333, 185] width 73 height 14
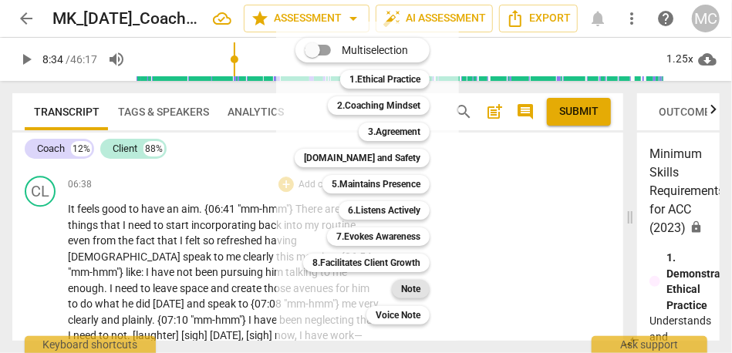
click at [408, 289] on b "Note" at bounding box center [410, 289] width 19 height 19
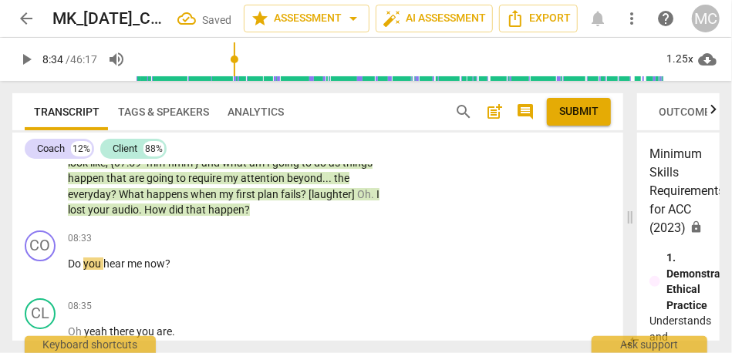
scroll to position [2106, 0]
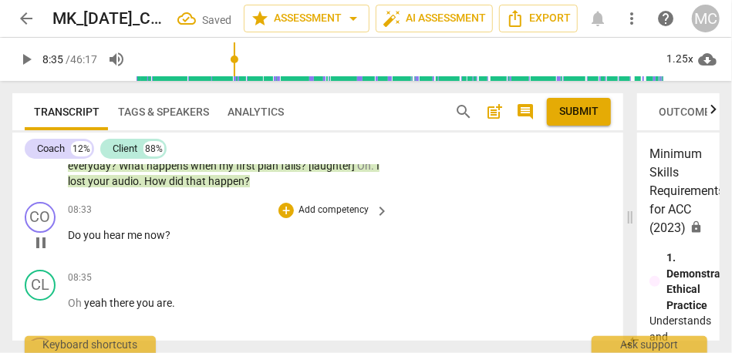
click at [306, 218] on p "Add competency" at bounding box center [333, 211] width 73 height 14
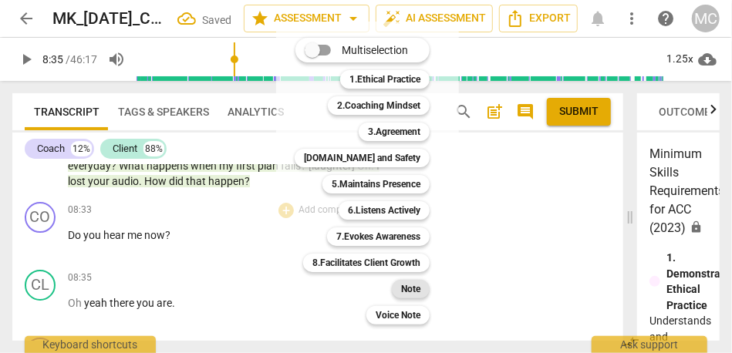
click at [404, 290] on b "Note" at bounding box center [410, 289] width 19 height 19
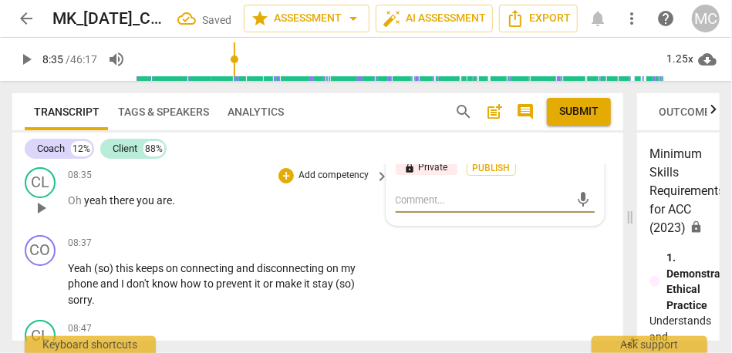
scroll to position [2208, 0]
type input "516"
click at [85, 208] on span "yeah" at bounding box center [96, 201] width 25 height 12
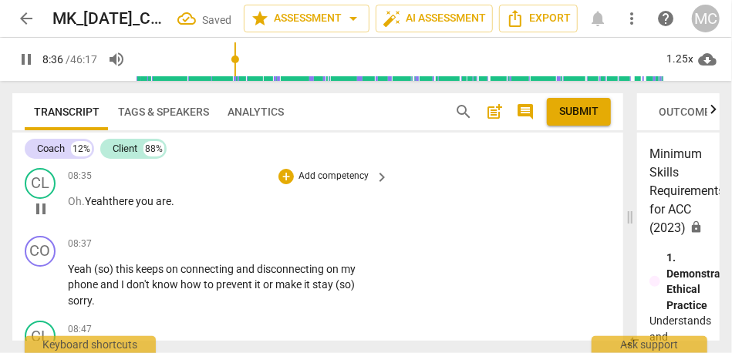
click at [114, 208] on span "there" at bounding box center [122, 201] width 27 height 12
click at [299, 184] on p "Add competency" at bounding box center [333, 177] width 73 height 14
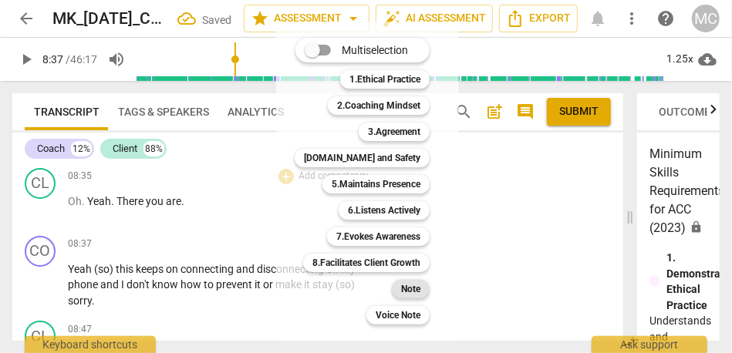
click at [400, 292] on div "Note" at bounding box center [411, 289] width 38 height 19
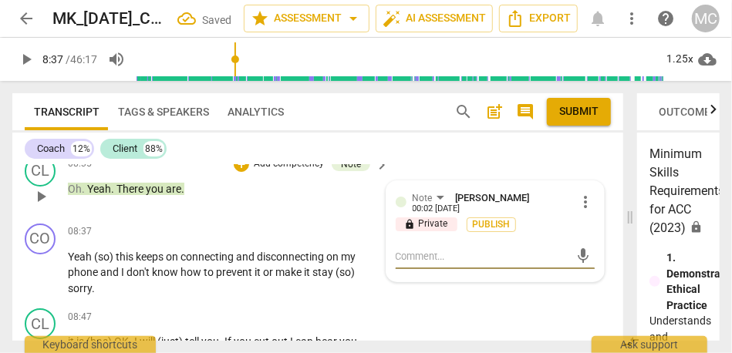
scroll to position [2223, 0]
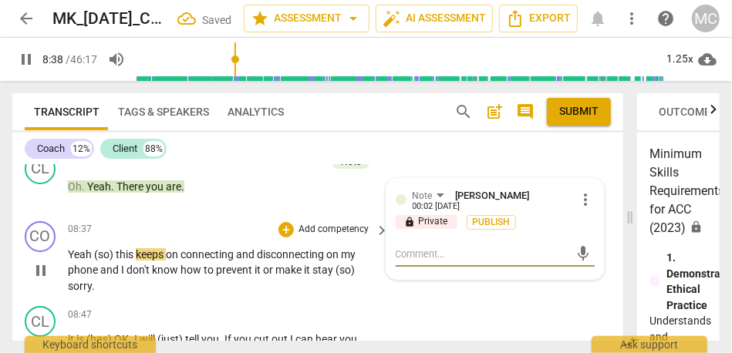
type input "519"
click at [116, 261] on span "this" at bounding box center [126, 254] width 20 height 12
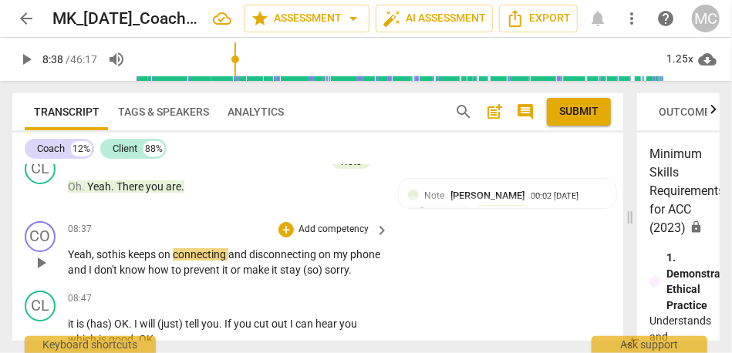
click at [89, 261] on span "Yeah, so" at bounding box center [88, 254] width 40 height 12
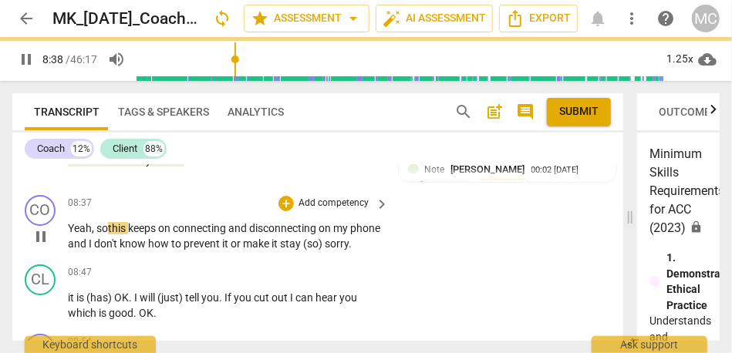
scroll to position [2250, 0]
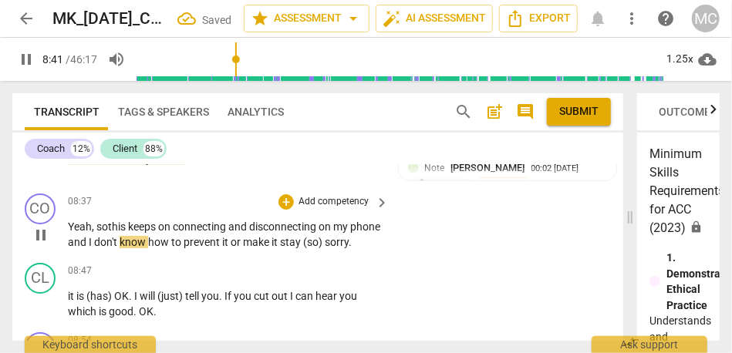
click at [89, 248] on span "and" at bounding box center [78, 242] width 21 height 12
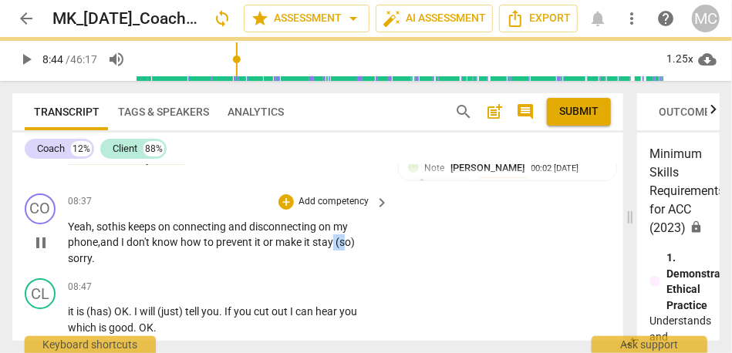
drag, startPoint x: 336, startPoint y: 263, endPoint x: 394, endPoint y: 262, distance: 58.6
click at [394, 262] on div "CO play_arrow pause 08:37 + Add competency keyboard_arrow_right Yeah, so this k…" at bounding box center [317, 230] width 611 height 86
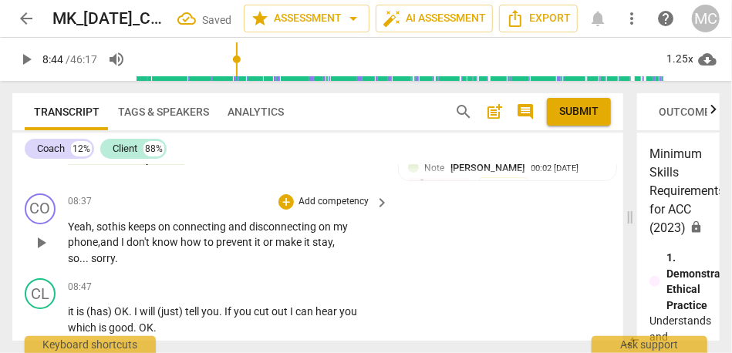
click at [433, 273] on div "CO play_arrow pause 08:37 + Add competency keyboard_arrow_right Yeah, so this k…" at bounding box center [317, 230] width 611 height 86
click at [326, 209] on p "Add competency" at bounding box center [333, 202] width 73 height 14
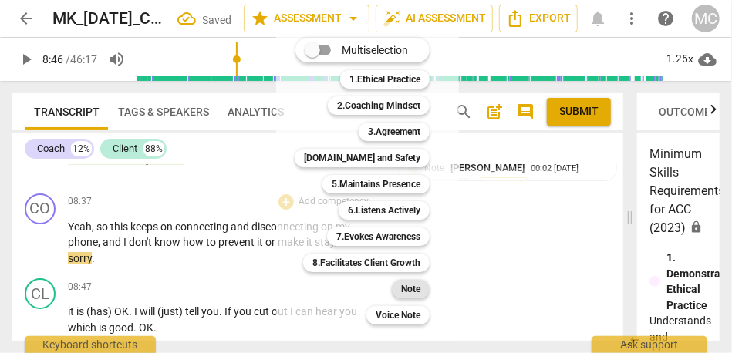
click at [417, 293] on b "Note" at bounding box center [410, 289] width 19 height 19
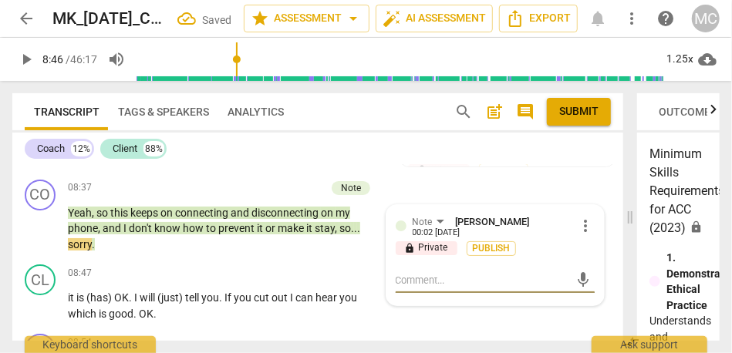
scroll to position [2317, 0]
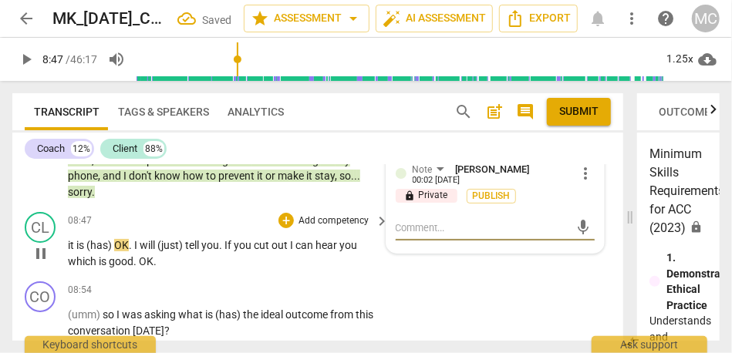
type input "528"
click at [87, 198] on span "sorry" at bounding box center [80, 192] width 24 height 12
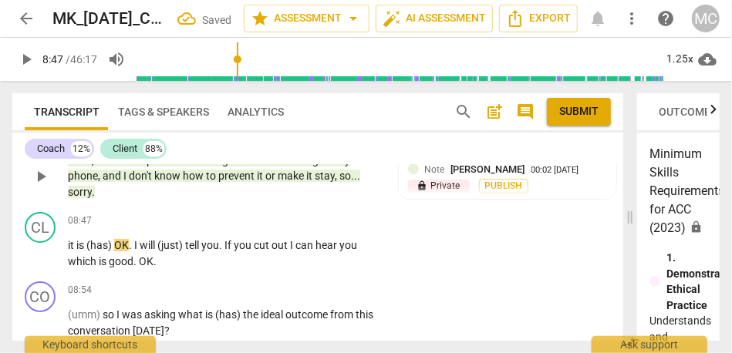
click at [87, 198] on span "sorry" at bounding box center [80, 192] width 24 height 12
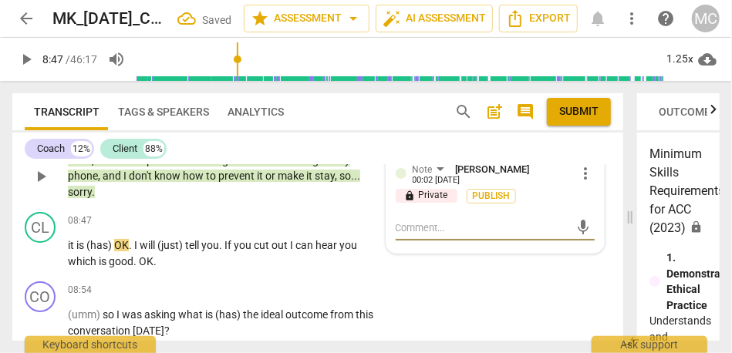
click at [87, 198] on span "sorry" at bounding box center [80, 192] width 24 height 12
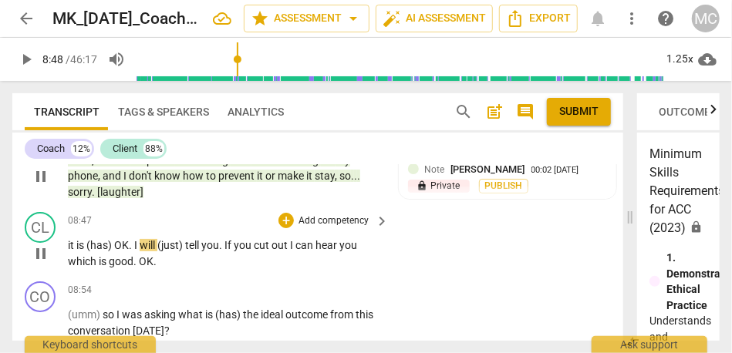
click at [72, 252] on span "it" at bounding box center [72, 245] width 8 height 12
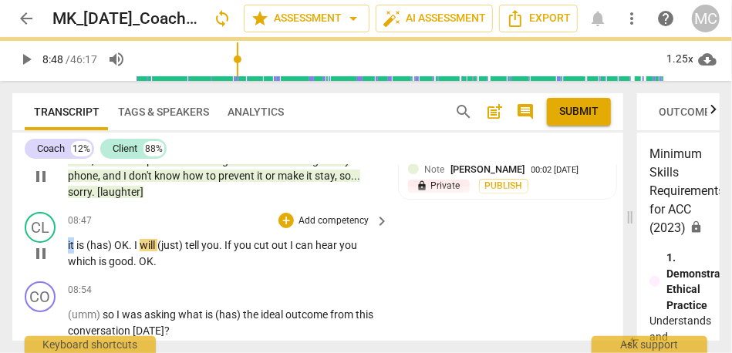
click at [72, 252] on span "it" at bounding box center [72, 245] width 8 height 12
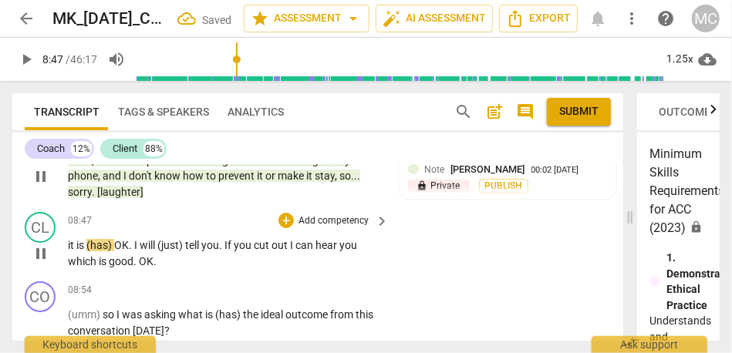
click at [71, 252] on span "it" at bounding box center [72, 245] width 8 height 12
type input "527"
click at [152, 252] on span "(just)" at bounding box center [138, 245] width 28 height 12
click at [137, 252] on span "tell" at bounding box center [132, 245] width 16 height 12
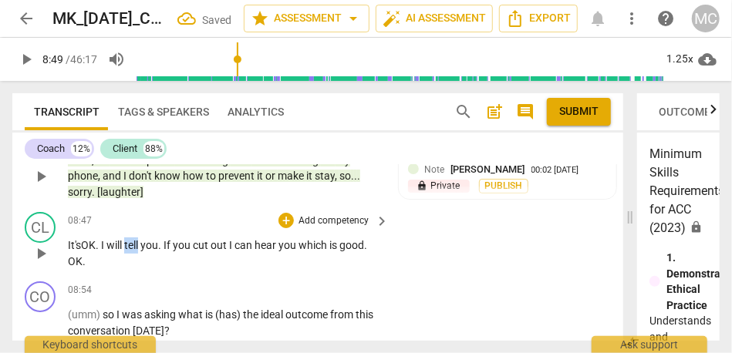
click at [137, 252] on span "tell" at bounding box center [132, 245] width 16 height 12
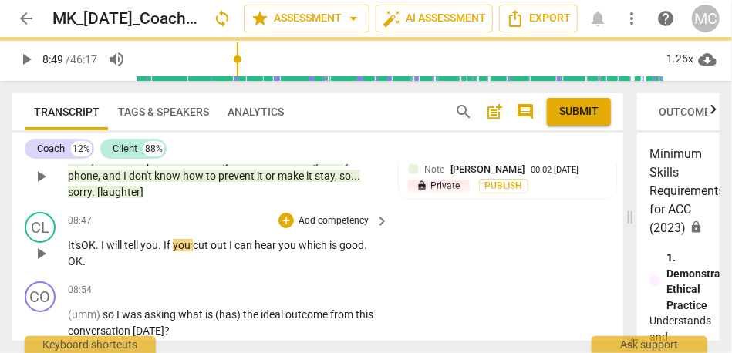
click at [167, 252] on span "If" at bounding box center [168, 245] width 9 height 12
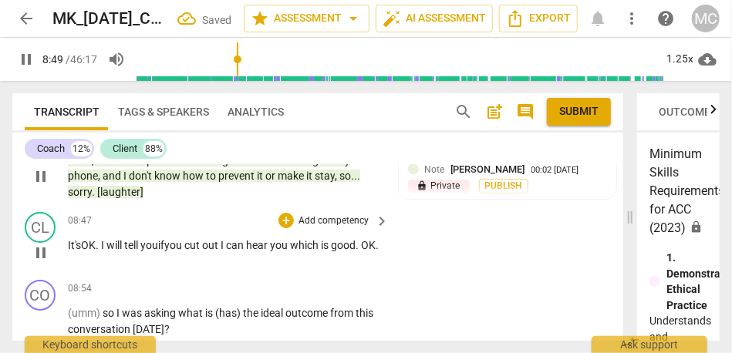
click at [221, 252] on span "out" at bounding box center [211, 245] width 19 height 12
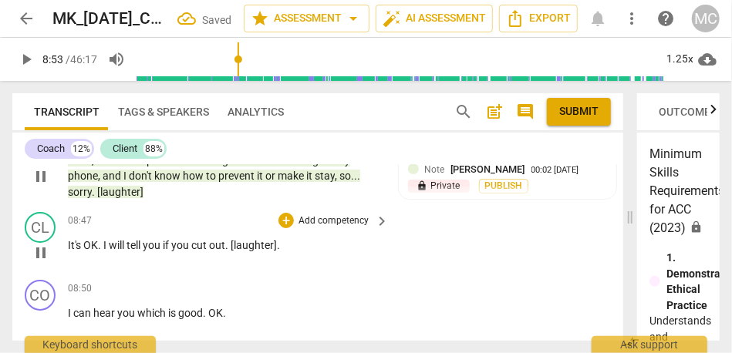
type input "533"
click at [302, 268] on div "08:47 + Add competency keyboard_arrow_right It's OK . I will tell you if you cu…" at bounding box center [229, 240] width 322 height 56
click at [297, 254] on p "It's OK . I will tell you if you cut out . [laughter] ." at bounding box center [224, 246] width 313 height 16
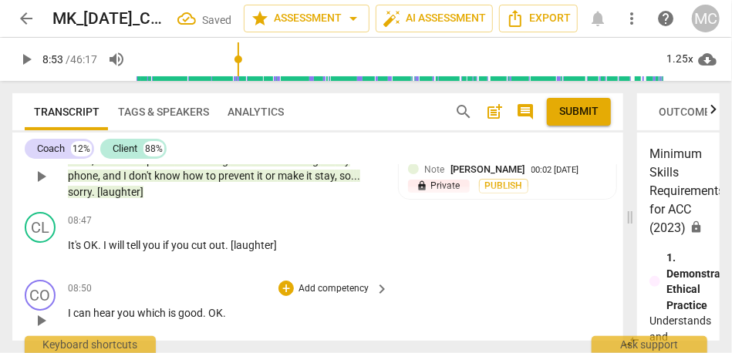
scroll to position [2396, 0]
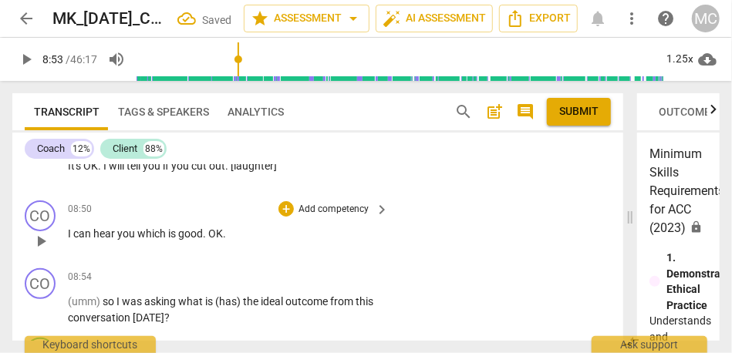
click at [79, 240] on span "can" at bounding box center [83, 234] width 20 height 12
click at [192, 240] on span "good" at bounding box center [190, 234] width 25 height 12
type input "533"
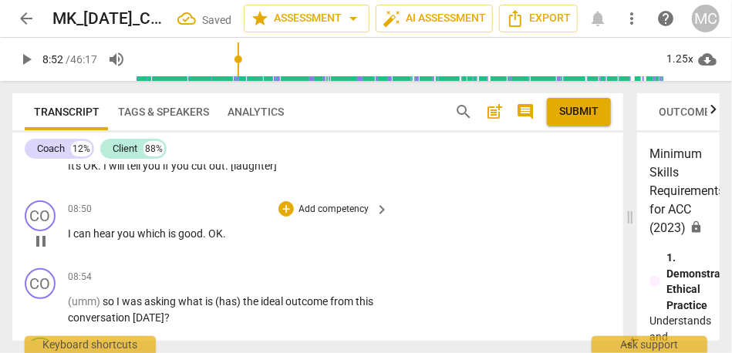
click at [208, 240] on span "." at bounding box center [205, 234] width 5 height 12
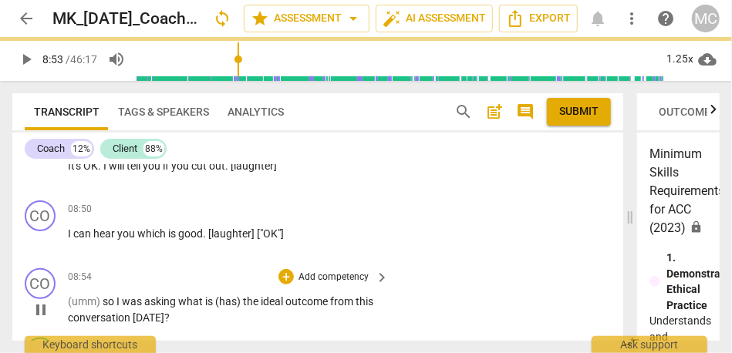
click at [71, 308] on span "(umm)" at bounding box center [85, 301] width 35 height 12
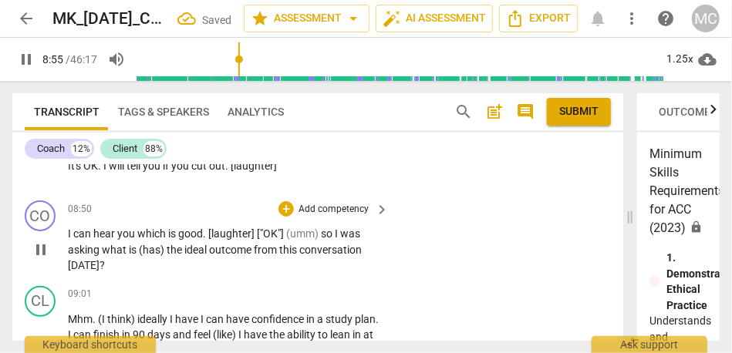
click at [210, 240] on span "[laughter]" at bounding box center [232, 234] width 49 height 12
type input "536"
click at [259, 241] on p "I can hear you which is good, [laughter] ["OK"] (umm) so I was asking what is (…" at bounding box center [224, 250] width 313 height 48
click at [323, 240] on span "so" at bounding box center [323, 234] width 14 height 12
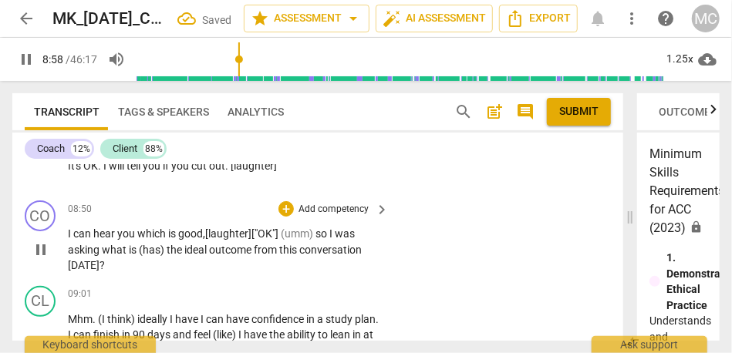
click at [108, 256] on span "what" at bounding box center [115, 250] width 27 height 12
click at [173, 256] on span "the" at bounding box center [176, 250] width 18 height 12
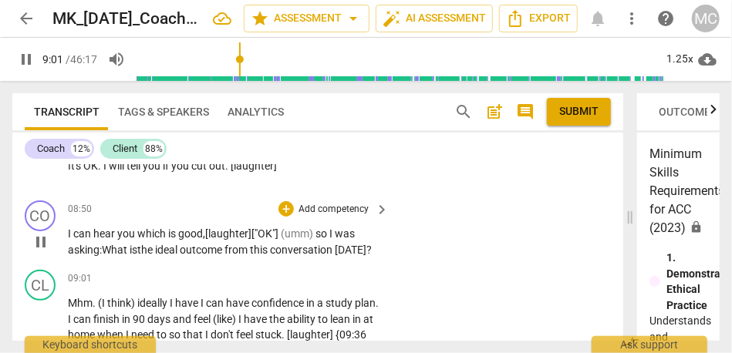
click at [342, 217] on p "Add competency" at bounding box center [333, 210] width 73 height 14
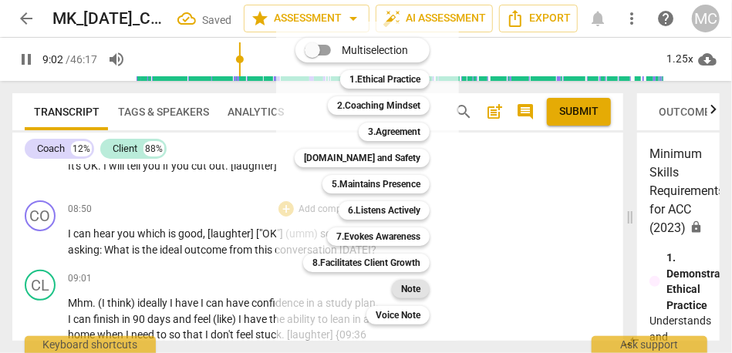
click at [419, 291] on b "Note" at bounding box center [410, 289] width 19 height 19
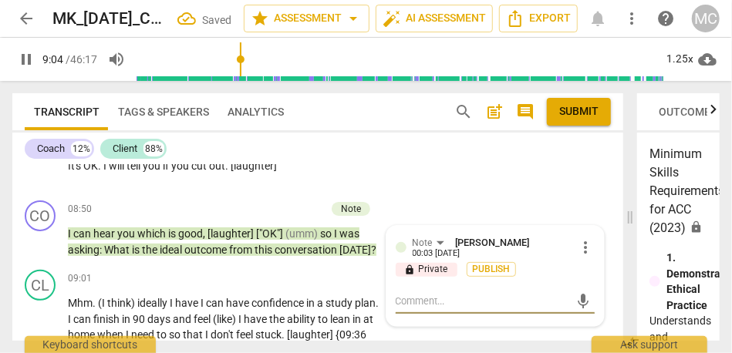
scroll to position [2450, 0]
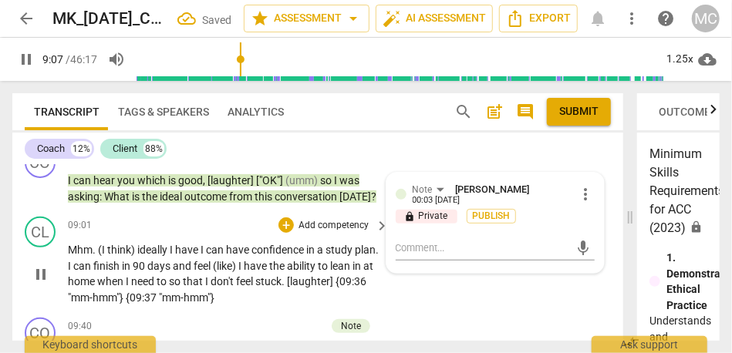
click at [199, 256] on span "have" at bounding box center [187, 250] width 25 height 12
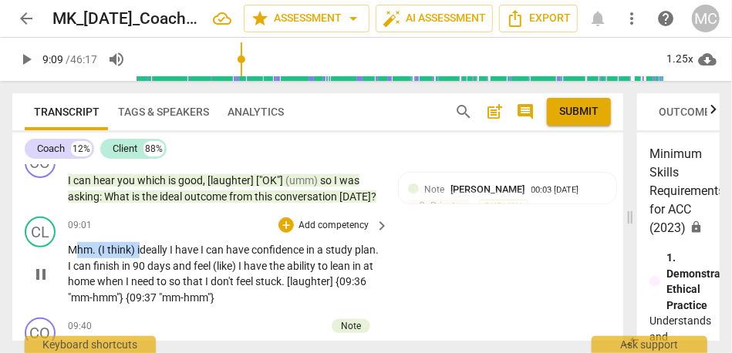
type input "550"
drag, startPoint x: 141, startPoint y: 266, endPoint x: 33, endPoint y: 267, distance: 108.0
click at [33, 267] on div "CL play_arrow pause 09:01 + Add competency keyboard_arrow_right Mhm . (I think)…" at bounding box center [317, 261] width 611 height 101
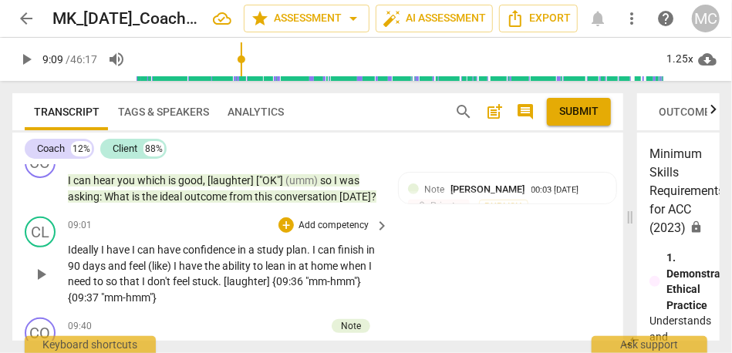
click at [436, 286] on div "CL play_arrow pause 09:01 + Add competency keyboard_arrow_right Ideally I have …" at bounding box center [317, 261] width 611 height 101
click at [76, 256] on span "Ideally" at bounding box center [84, 250] width 33 height 12
click at [100, 256] on span "Ideally" at bounding box center [84, 250] width 33 height 12
type input "549"
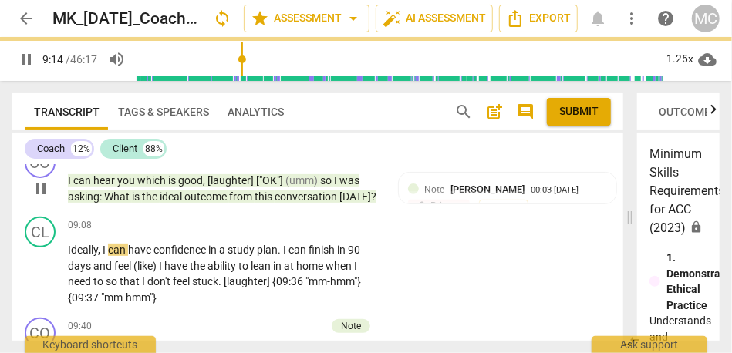
click at [306, 203] on span "conversation" at bounding box center [307, 197] width 65 height 12
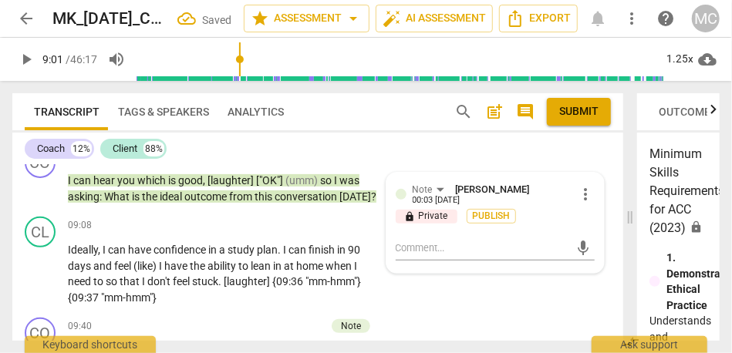
click at [363, 203] on span "[DATE]" at bounding box center [355, 197] width 32 height 12
type input "542"
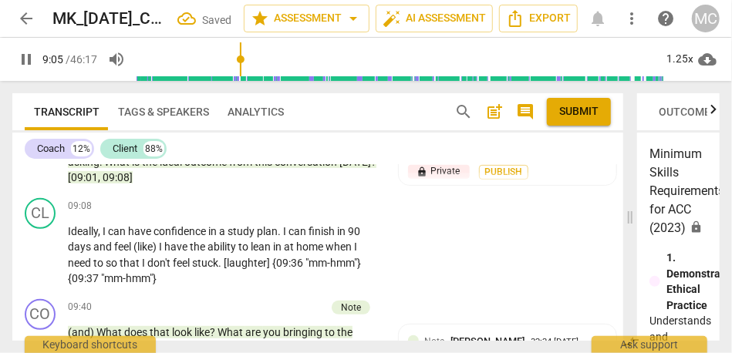
scroll to position [2492, 0]
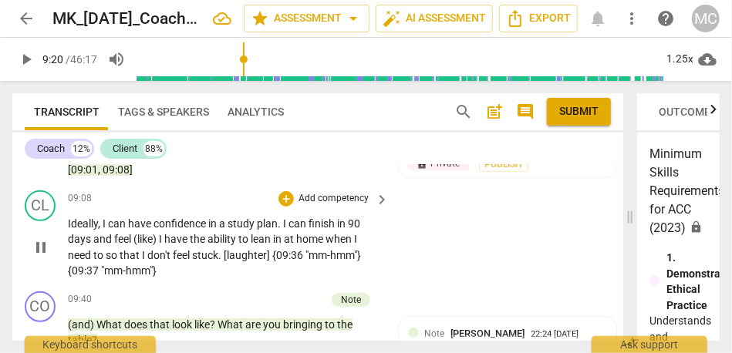
click at [244, 230] on span "study" at bounding box center [242, 224] width 29 height 12
type input "558"
click at [285, 230] on span "I" at bounding box center [285, 224] width 5 height 12
click at [108, 245] on span "and" at bounding box center [103, 239] width 21 height 12
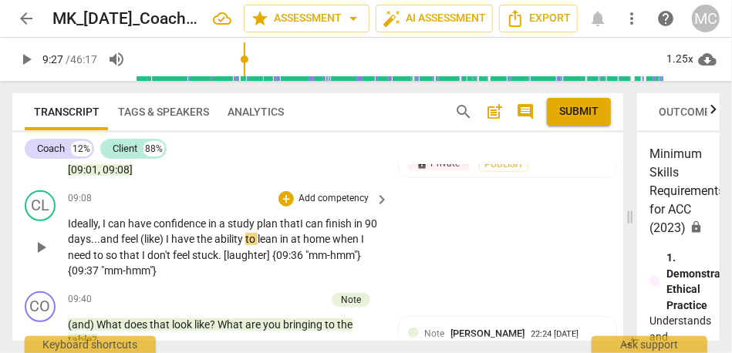
click at [166, 245] on span "(like)" at bounding box center [152, 239] width 25 height 12
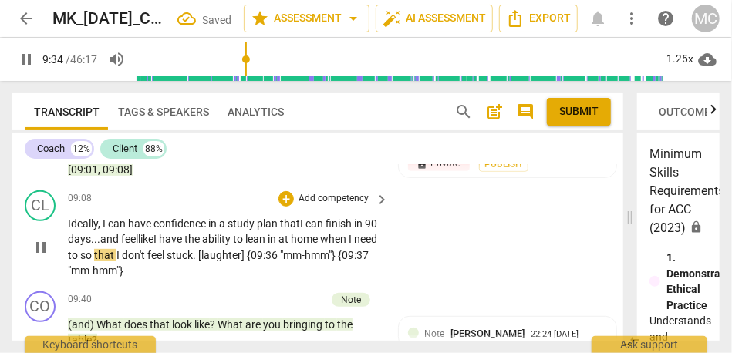
click at [94, 262] on span "so" at bounding box center [87, 255] width 14 height 12
click at [333, 206] on p "Add competency" at bounding box center [333, 199] width 73 height 14
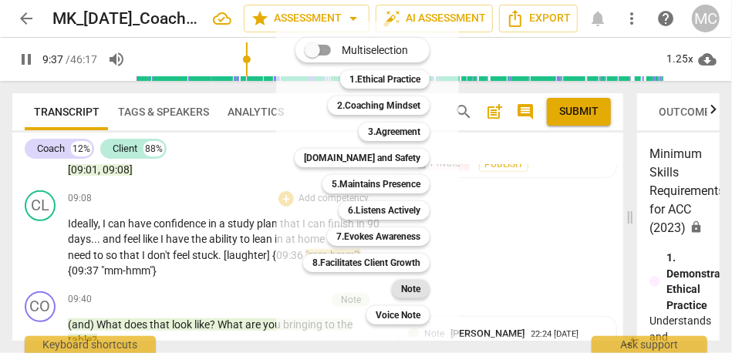
click at [411, 289] on b "Note" at bounding box center [410, 289] width 19 height 19
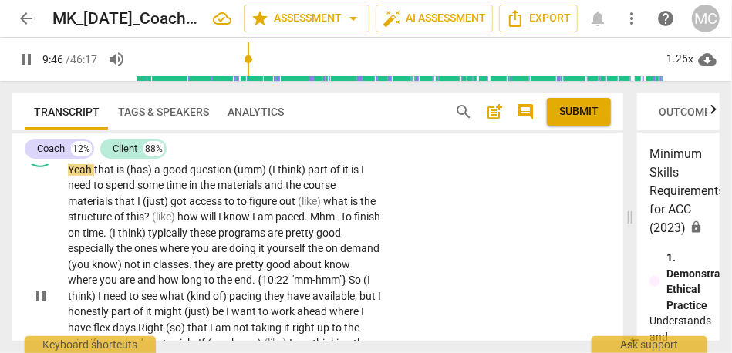
scroll to position [2675, 0]
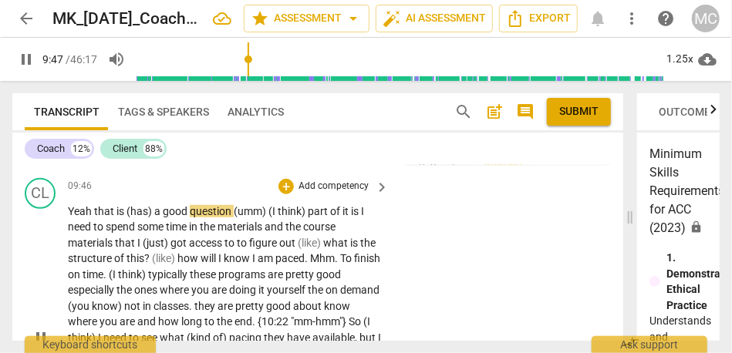
click at [96, 218] on span "that" at bounding box center [105, 211] width 22 height 12
type input "589"
click at [117, 218] on span "That" at bounding box center [106, 211] width 22 height 12
click at [161, 218] on span "(has)" at bounding box center [147, 211] width 28 height 12
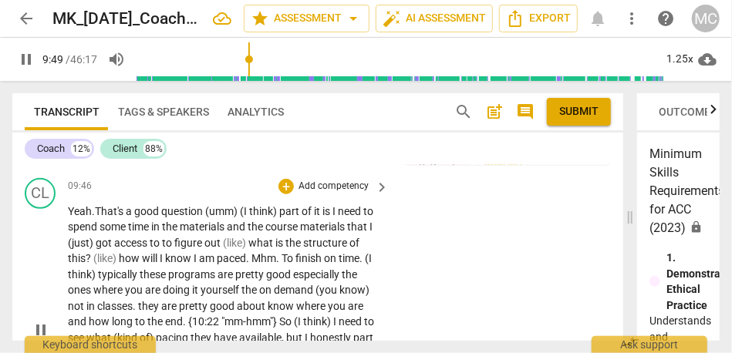
click at [449, 264] on div "CL play_arrow pause 09:46 + Add competency keyboard_arrow_right Yeah. That's a …" at bounding box center [317, 317] width 611 height 291
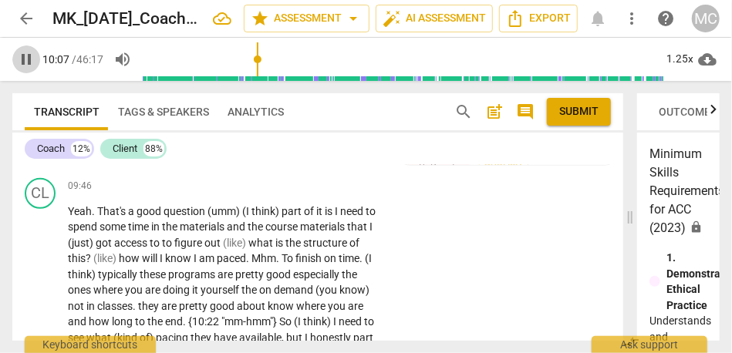
click at [26, 59] on span "pause" at bounding box center [26, 59] width 19 height 19
type input "608"
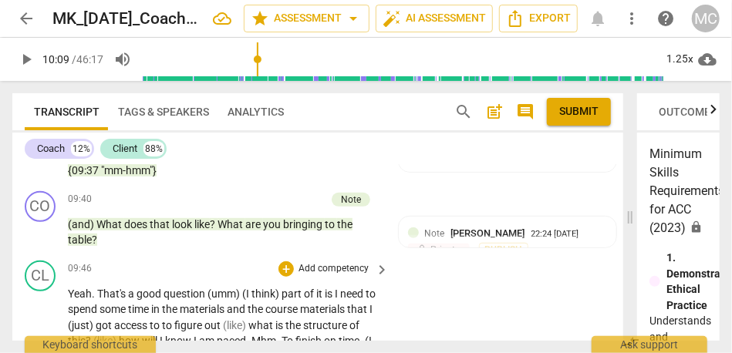
scroll to position [2575, 0]
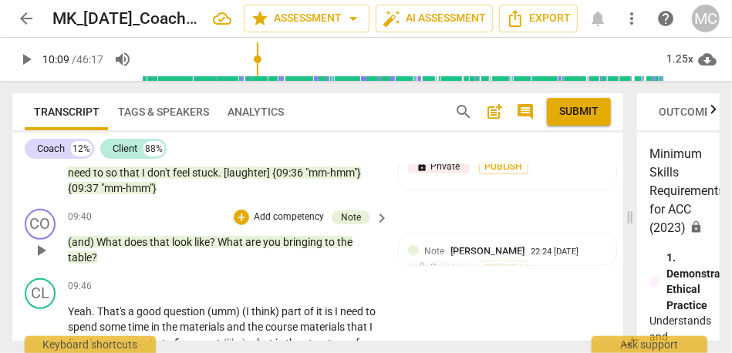
click at [88, 264] on span "table" at bounding box center [80, 258] width 24 height 12
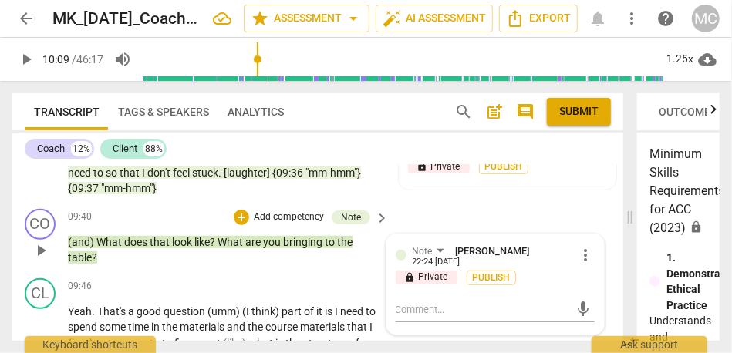
click at [88, 264] on span "table" at bounding box center [80, 258] width 24 height 12
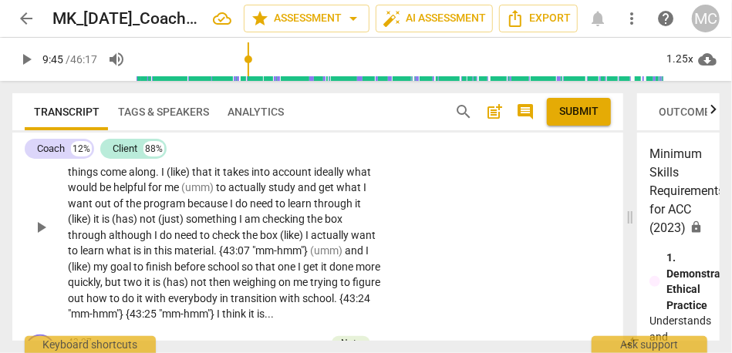
scroll to position [11144, 0]
click at [36, 90] on span "play_arrow" at bounding box center [41, 81] width 19 height 19
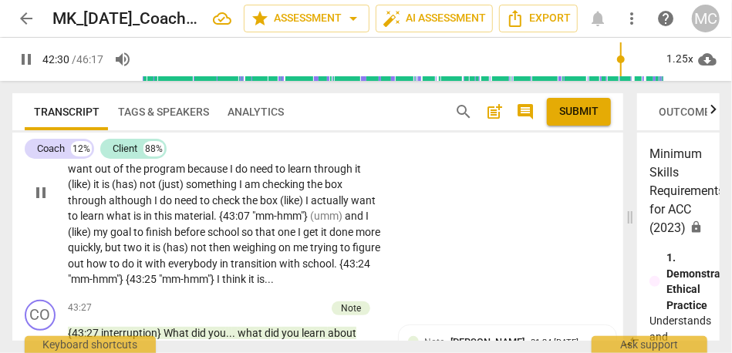
scroll to position [11169, 0]
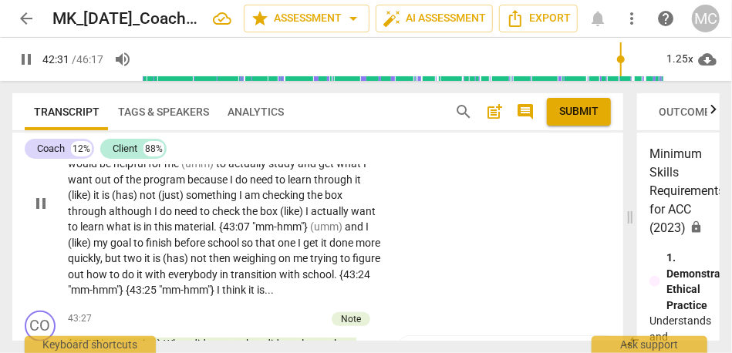
click at [218, 123] on span "something" at bounding box center [238, 116] width 53 height 12
type input "2555"
